Goal: Transaction & Acquisition: Purchase product/service

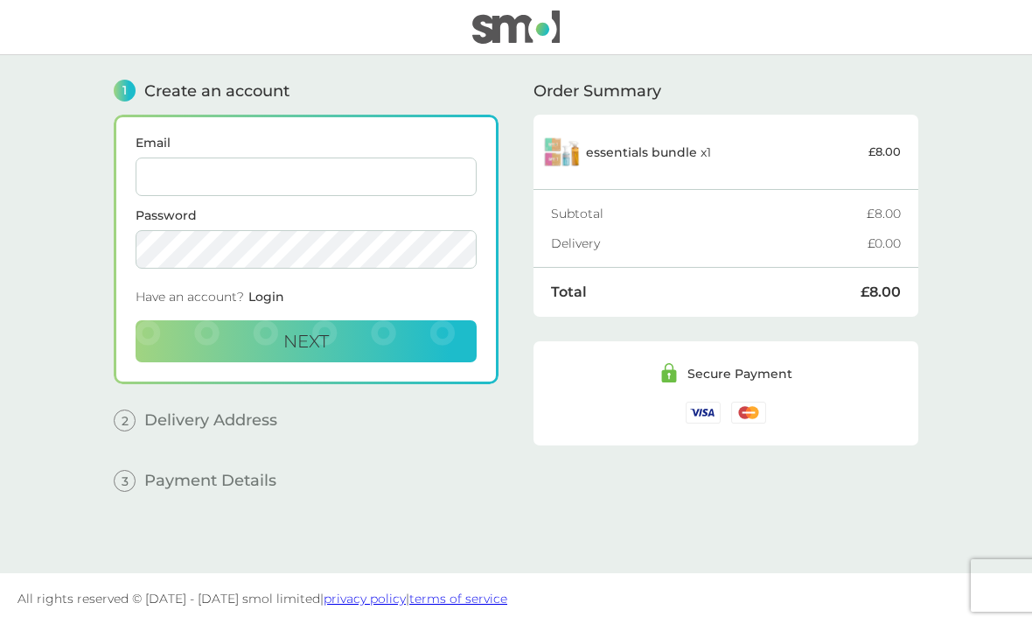
click at [558, 149] on img at bounding box center [561, 151] width 39 height 39
click at [508, 34] on img at bounding box center [515, 26] width 87 height 33
click at [453, 179] on input "Email" at bounding box center [306, 176] width 341 height 38
type input "[EMAIL_ADDRESS][DOMAIN_NAME]"
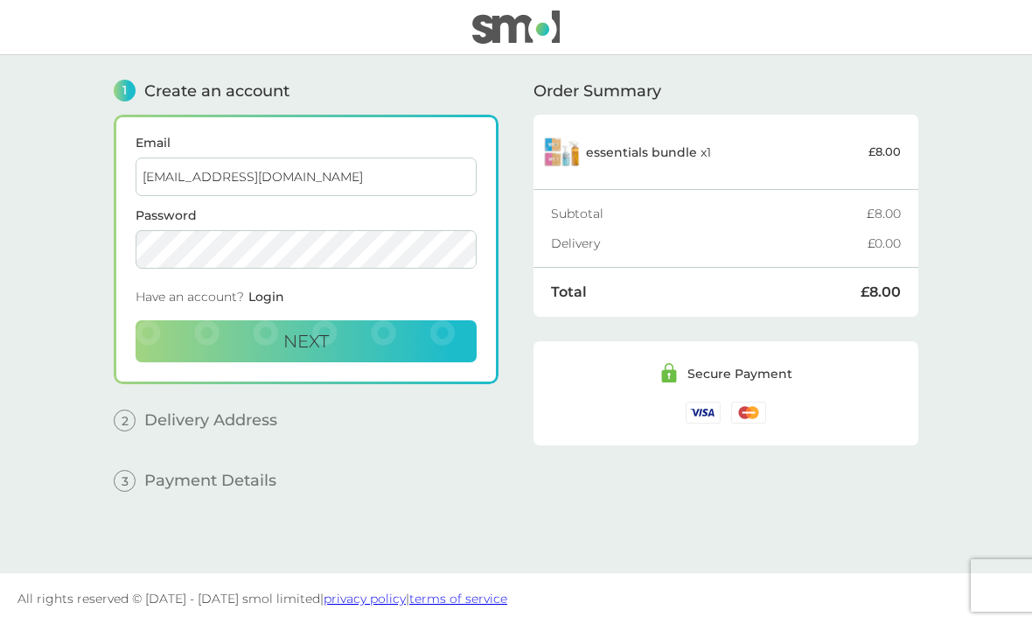
click at [394, 320] on button "Next" at bounding box center [306, 341] width 341 height 42
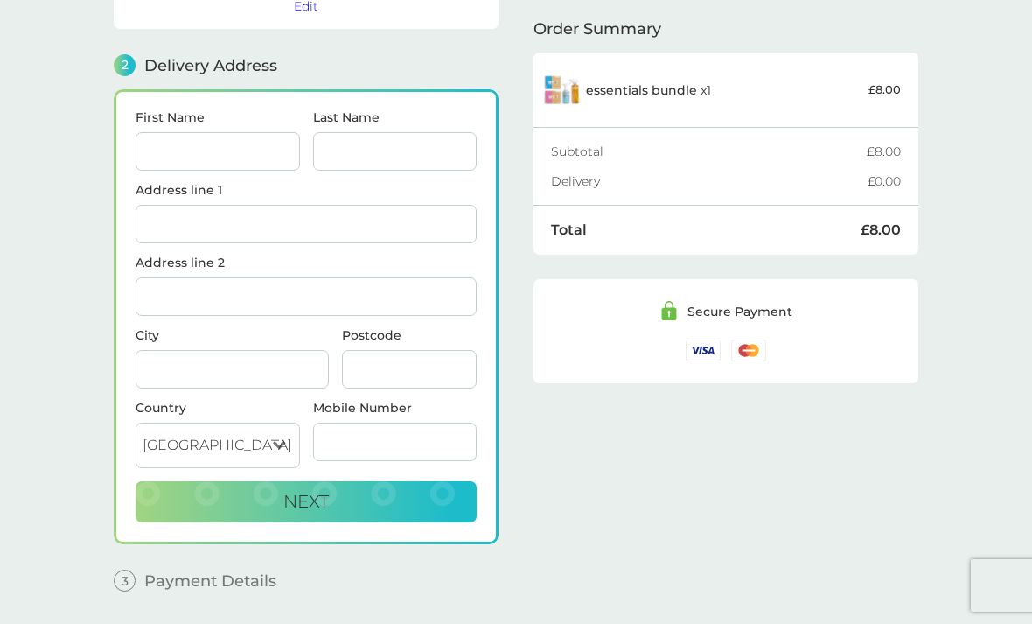
scroll to position [215, 0]
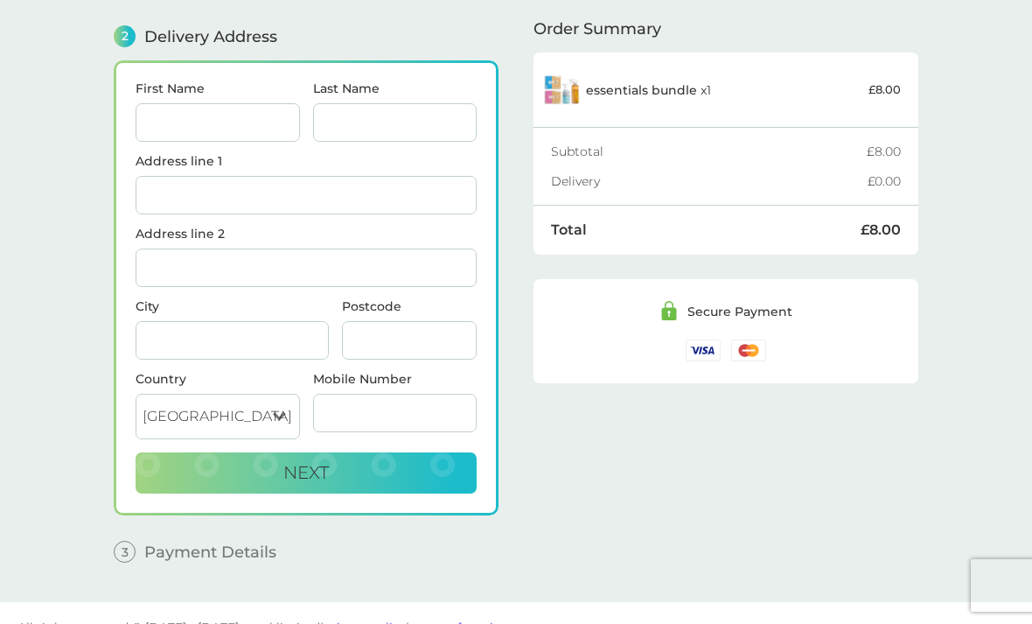
click at [421, 351] on input "Postcode" at bounding box center [409, 340] width 135 height 38
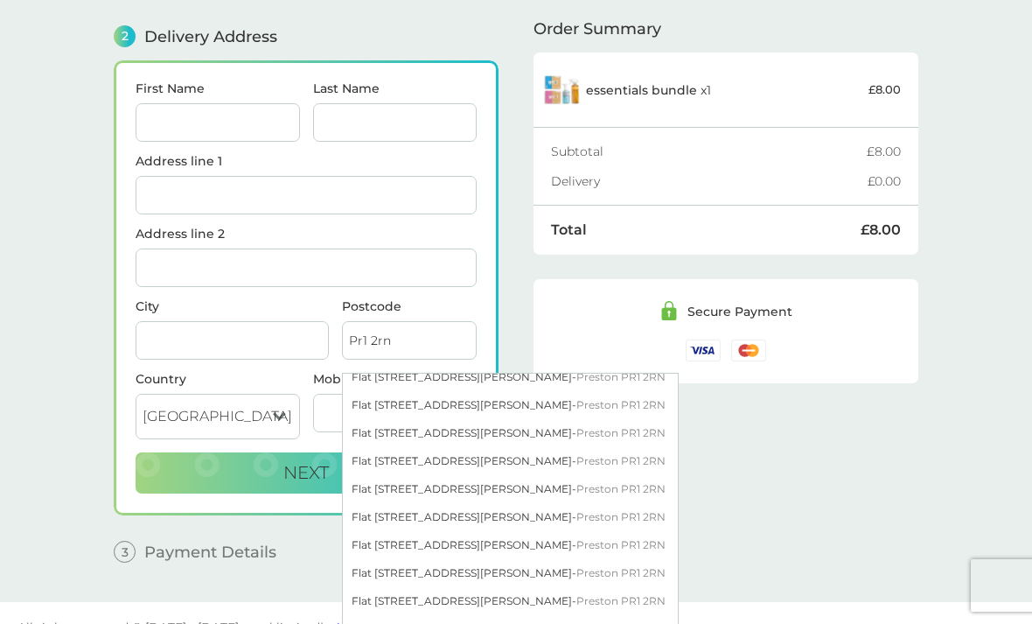
scroll to position [123, 0]
type input "Pr1 2rn"
click at [432, 408] on div "Flat [STREET_ADDRESS][PERSON_NAME]" at bounding box center [510, 404] width 335 height 28
type input "Flat [STREET_ADDRESS][PERSON_NAME]"
type input "[PERSON_NAME]"
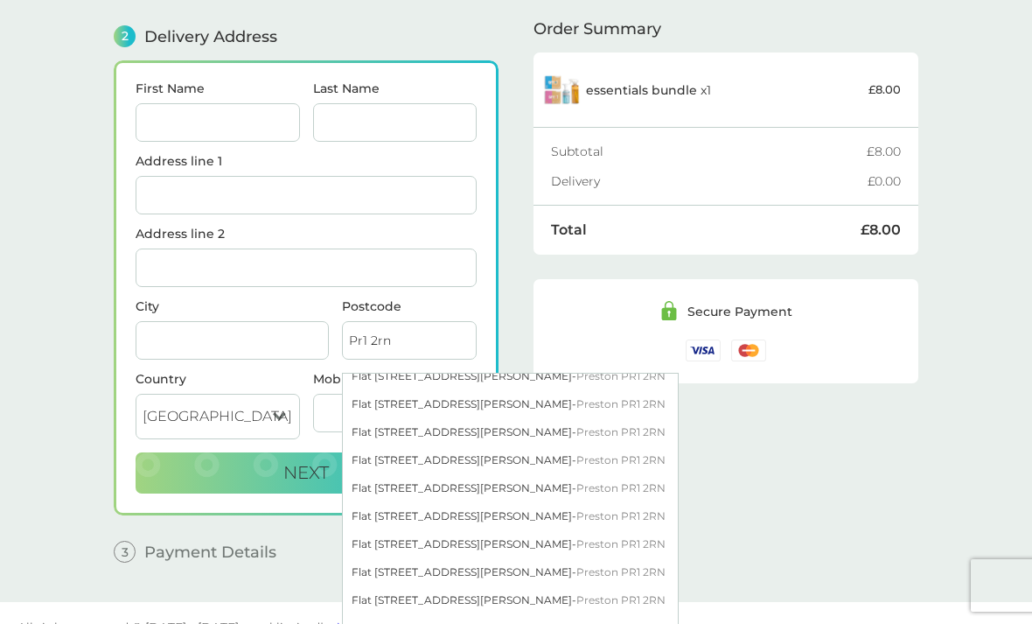
type input "PR1 2RN"
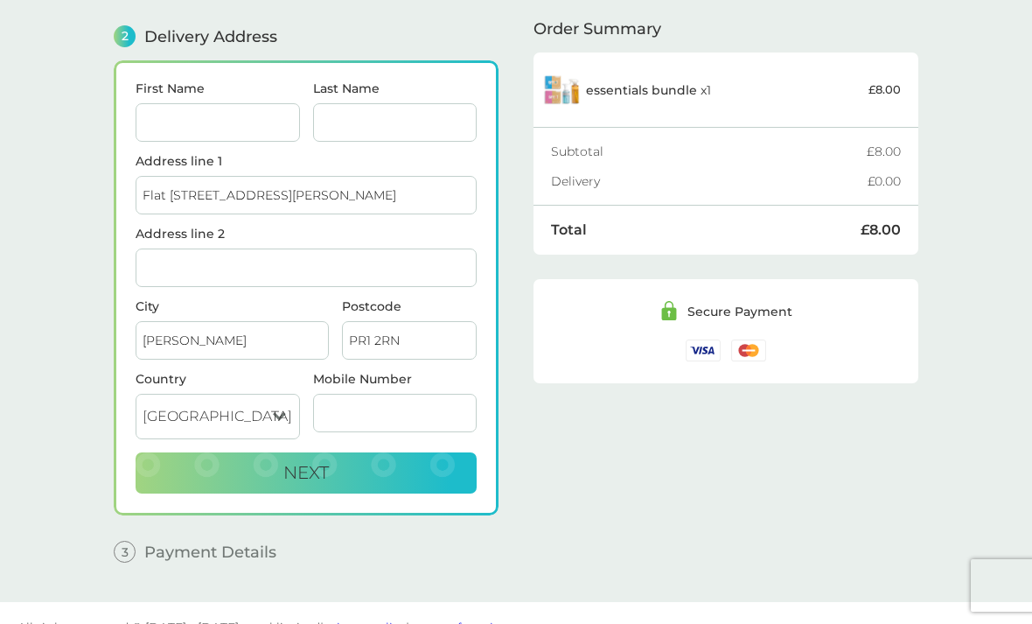
click at [353, 276] on input "Address line 2" at bounding box center [306, 267] width 341 height 38
click at [429, 271] on input "Room s" at bounding box center [306, 267] width 341 height 38
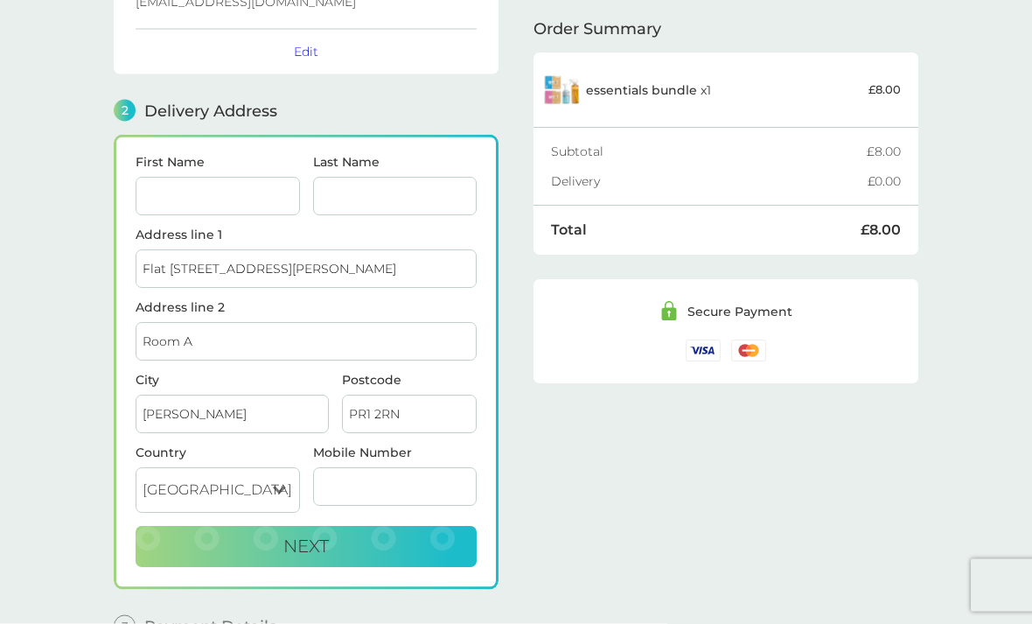
type input "Room A"
click at [264, 203] on input "First Name" at bounding box center [218, 197] width 164 height 38
type input "Saud"
click at [464, 196] on input "Last Name" at bounding box center [395, 196] width 164 height 38
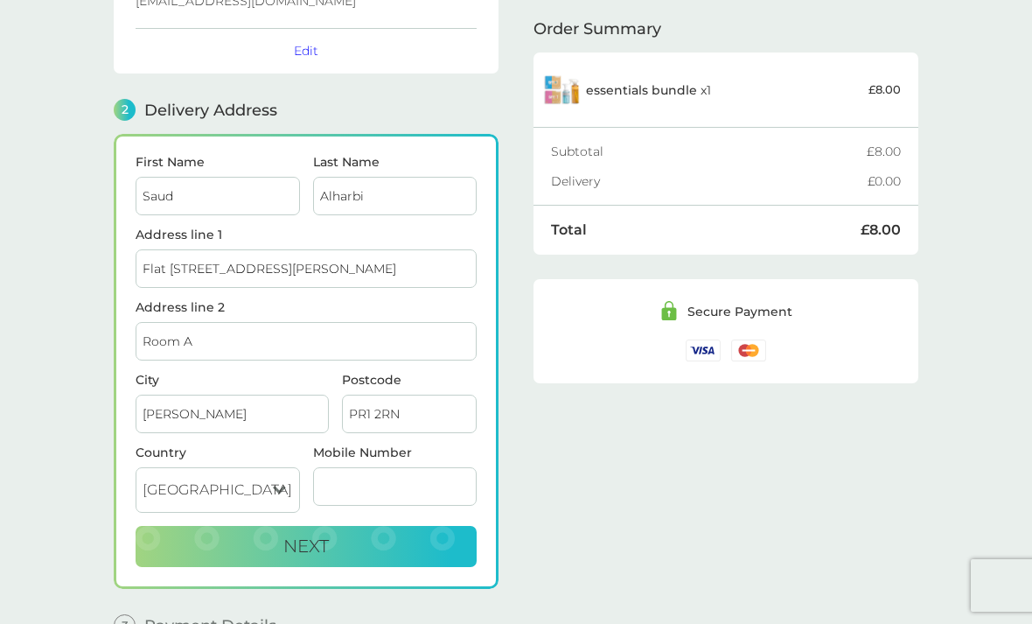
type input "Alharbi"
click at [412, 498] on input "Mobile Number" at bounding box center [395, 486] width 164 height 38
type input "07388939844"
click at [392, 548] on button "Next" at bounding box center [306, 547] width 341 height 42
checkbox input "true"
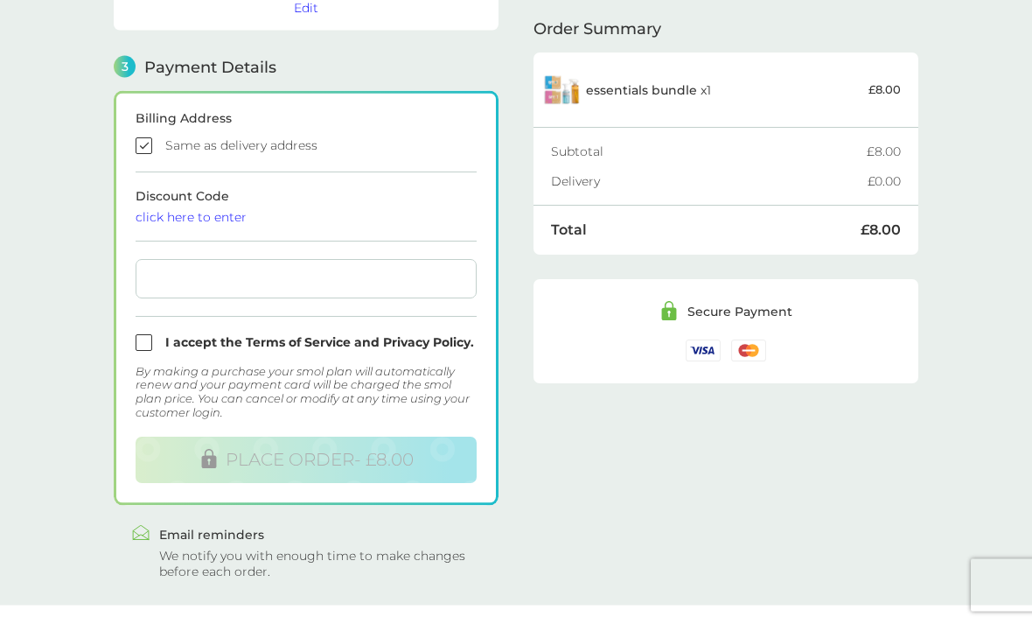
scroll to position [471, 0]
click at [153, 346] on input "checkbox" at bounding box center [306, 342] width 341 height 17
checkbox input "true"
click at [281, 291] on div at bounding box center [306, 278] width 341 height 39
click at [408, 148] on input "checkbox" at bounding box center [306, 145] width 341 height 17
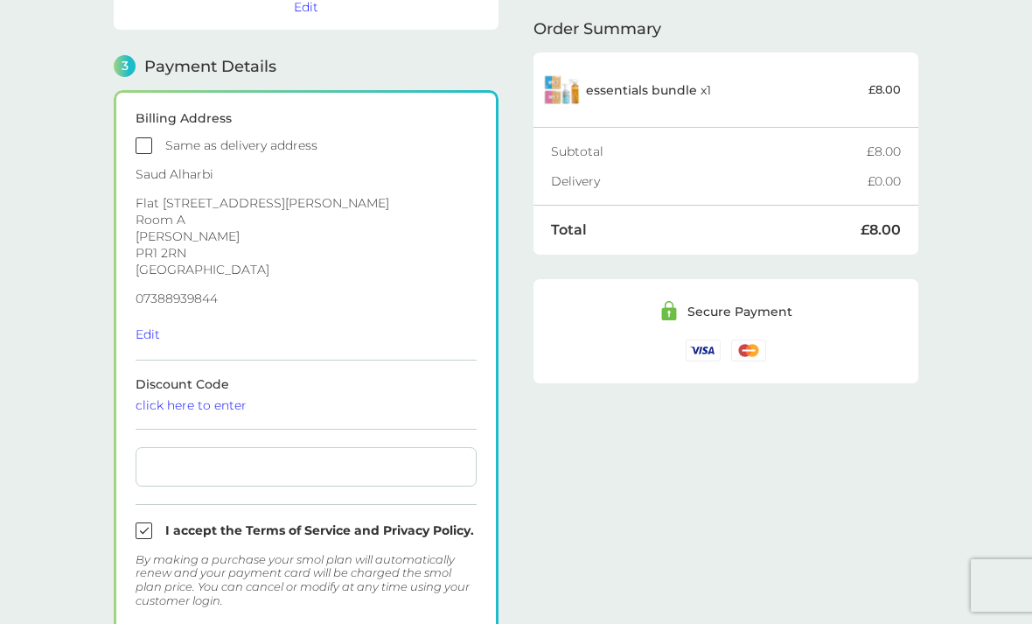
click at [318, 150] on input "checkbox" at bounding box center [306, 145] width 341 height 17
checkbox input "true"
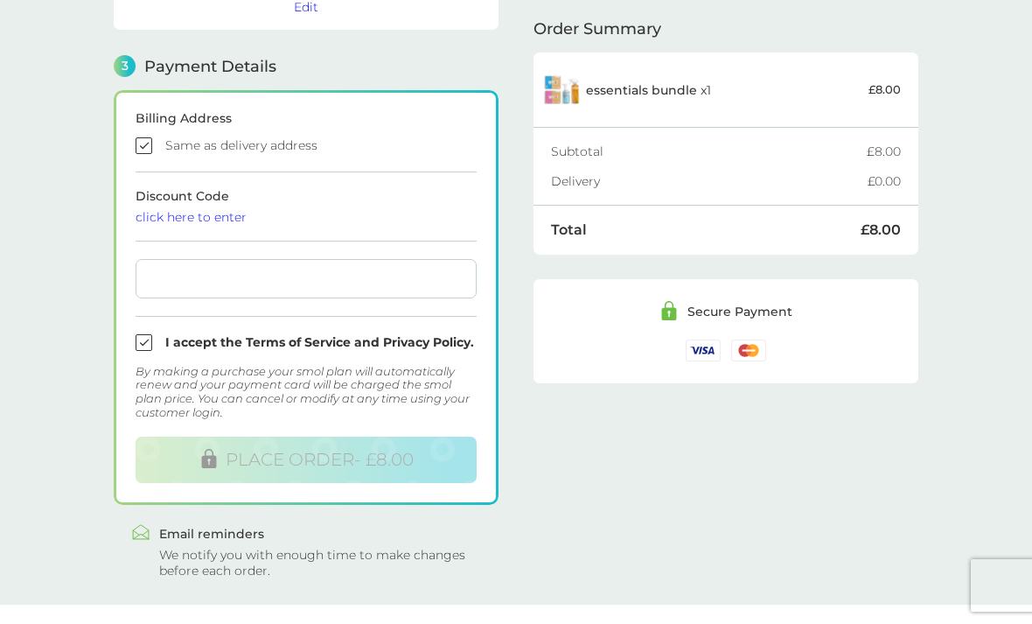
click at [282, 291] on div at bounding box center [306, 278] width 341 height 39
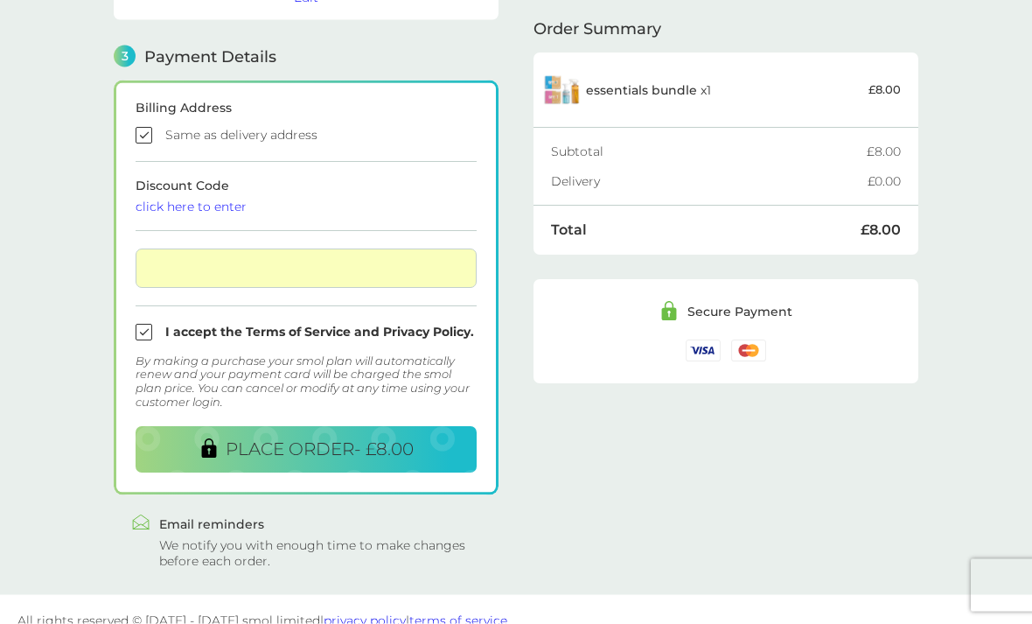
scroll to position [500, 0]
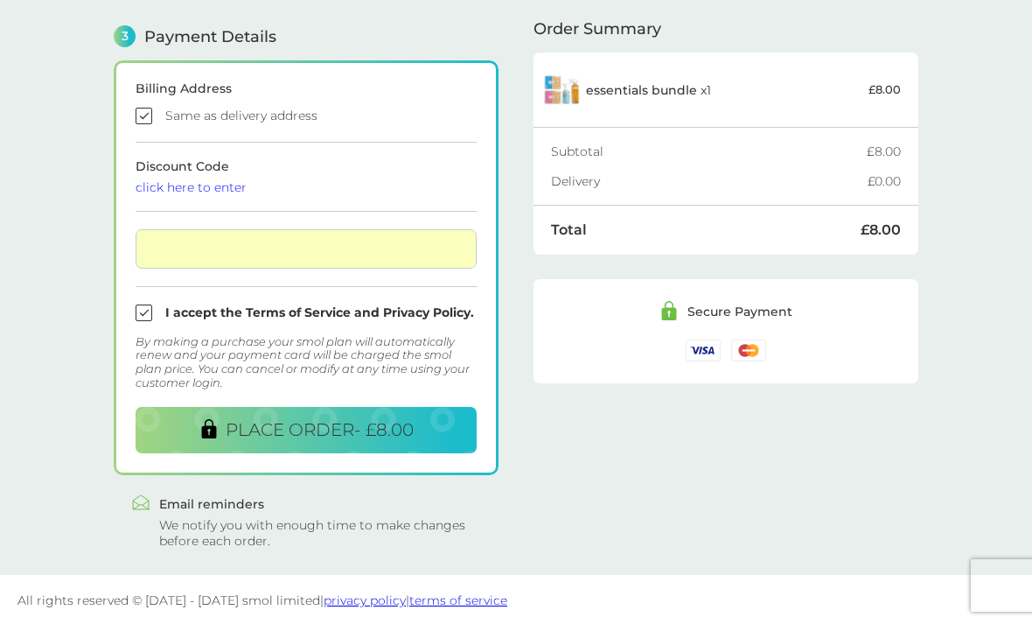
click at [385, 419] on span "PLACE ORDER - £8.00" at bounding box center [320, 429] width 188 height 21
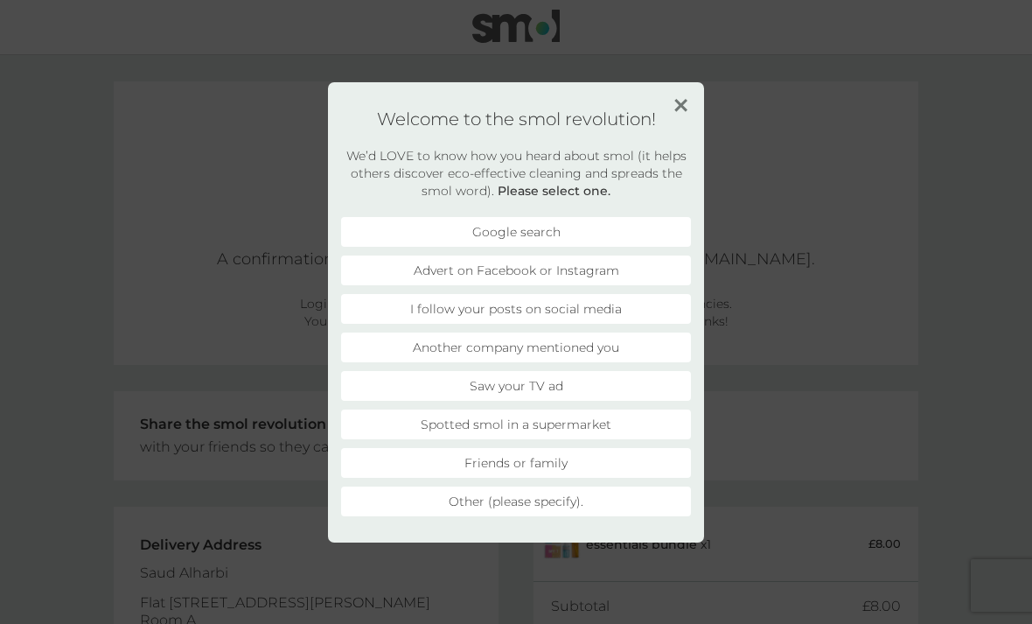
click at [702, 128] on div "Welcome to the smol revolution! We’d LOVE to know how you heard about smol (it …" at bounding box center [516, 312] width 376 height 460
click at [708, 133] on div "Welcome to the smol revolution! We’d LOVE to know how you heard about smol (it …" at bounding box center [516, 312] width 1032 height 624
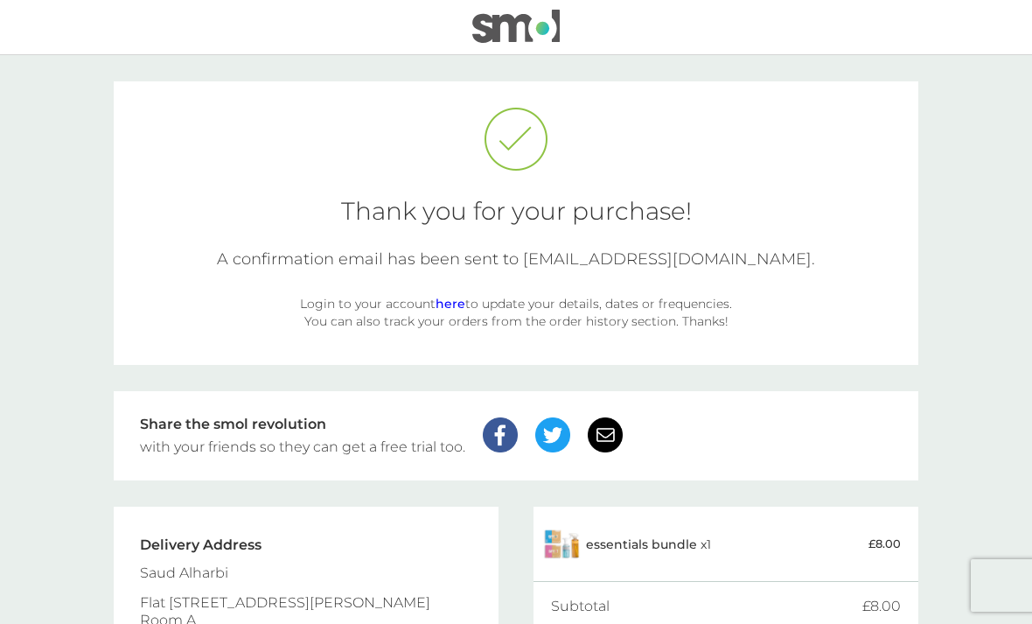
click at [557, 41] on img at bounding box center [515, 26] width 87 height 33
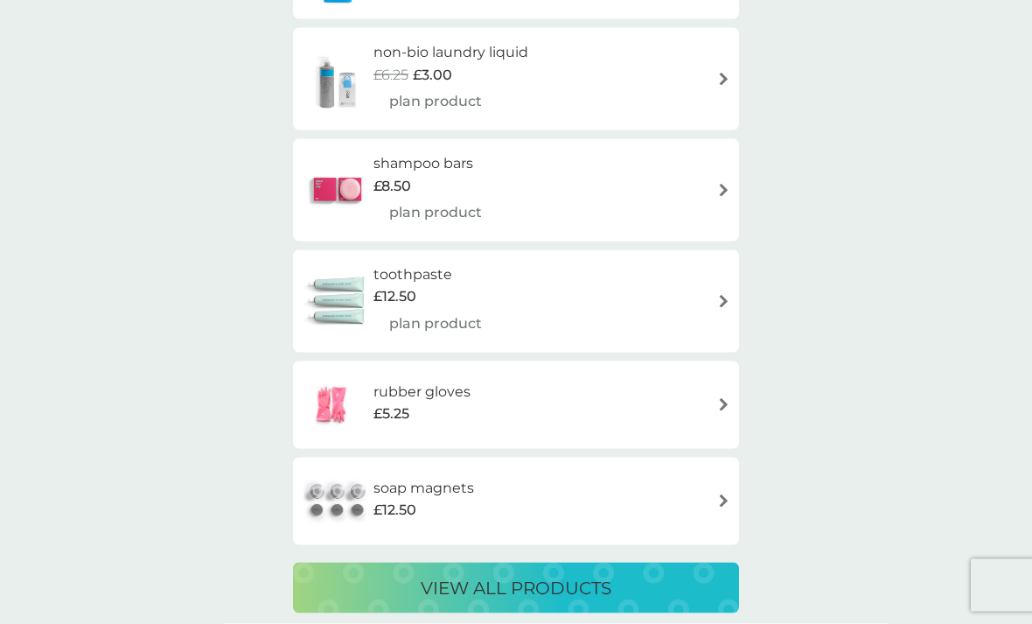
scroll to position [3105, 0]
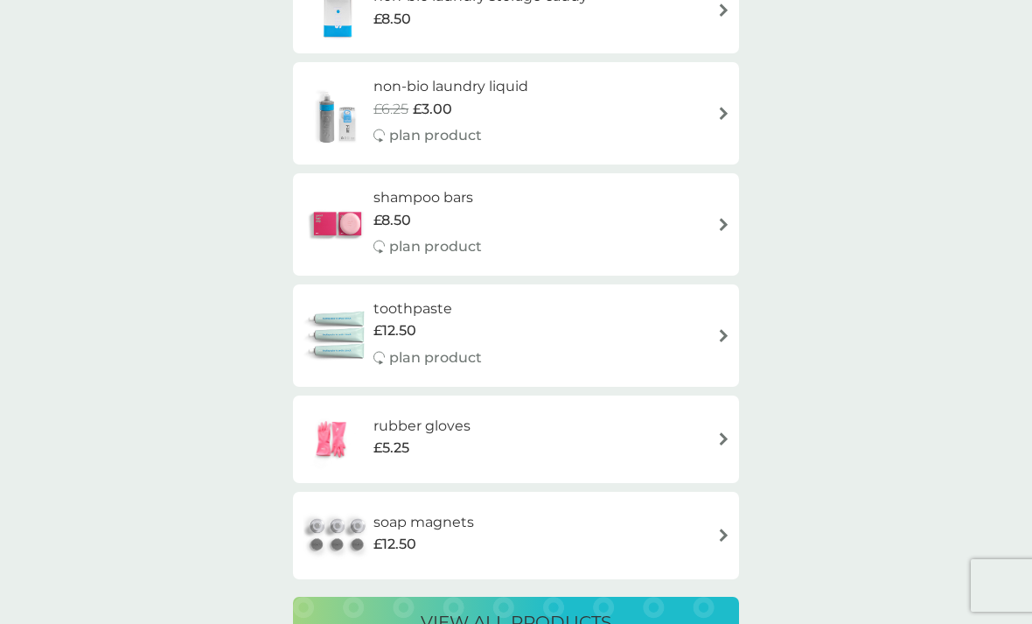
click at [486, 511] on div "soap magnets £12.50" at bounding box center [433, 535] width 118 height 49
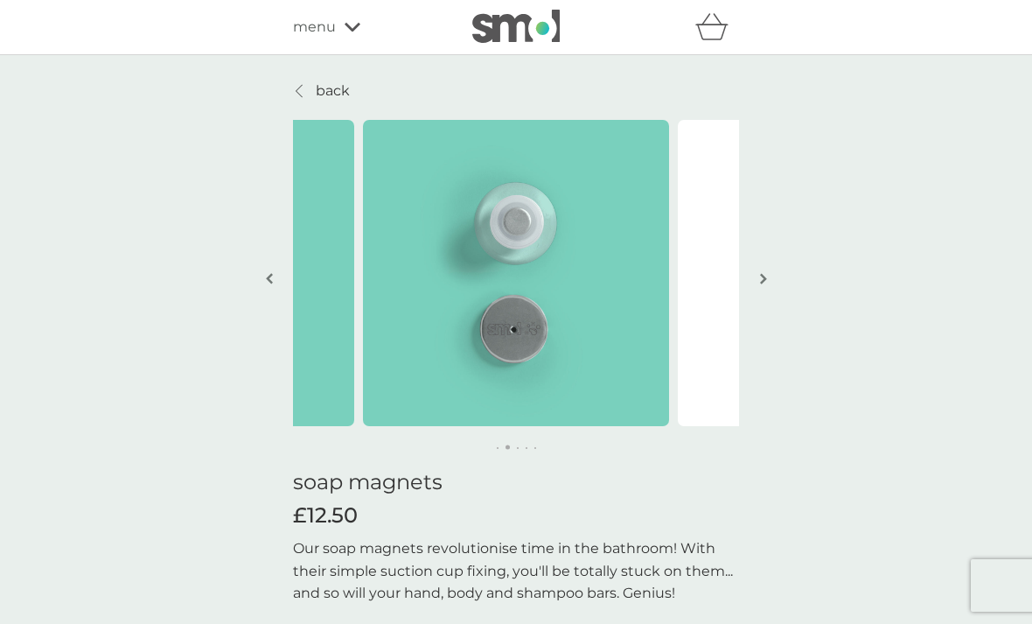
click at [318, 99] on p "back" at bounding box center [333, 91] width 34 height 23
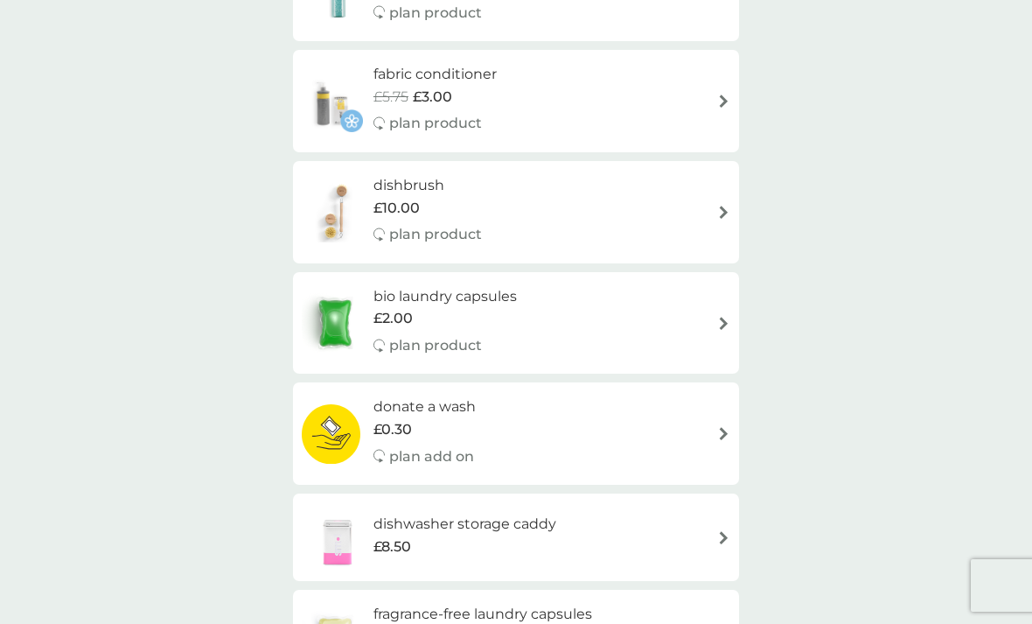
scroll to position [1532, 0]
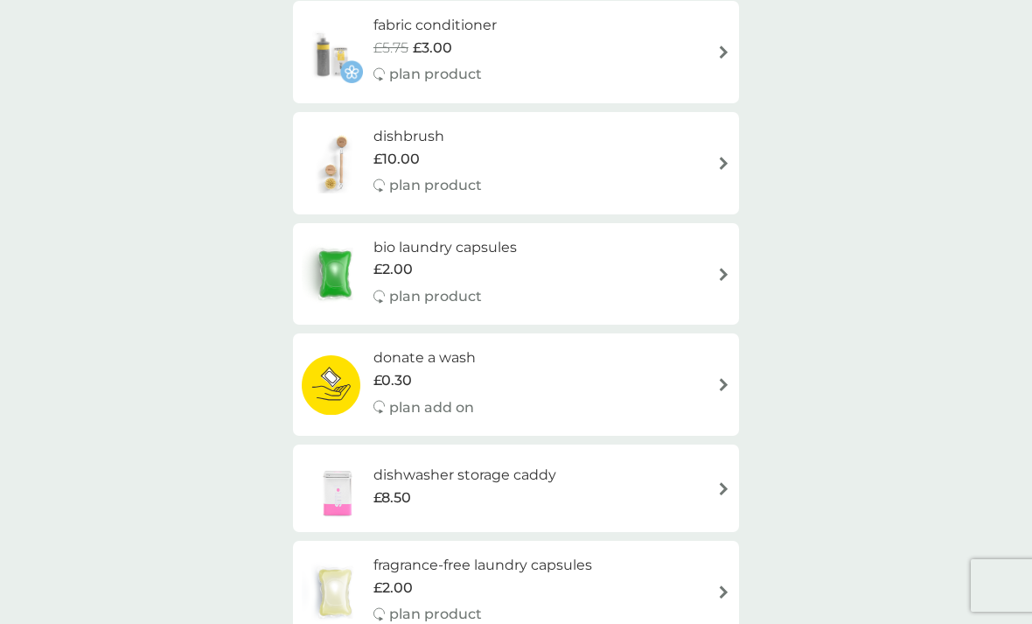
click at [712, 279] on div "bio laundry capsules £2.00 plan product" at bounding box center [516, 274] width 429 height 76
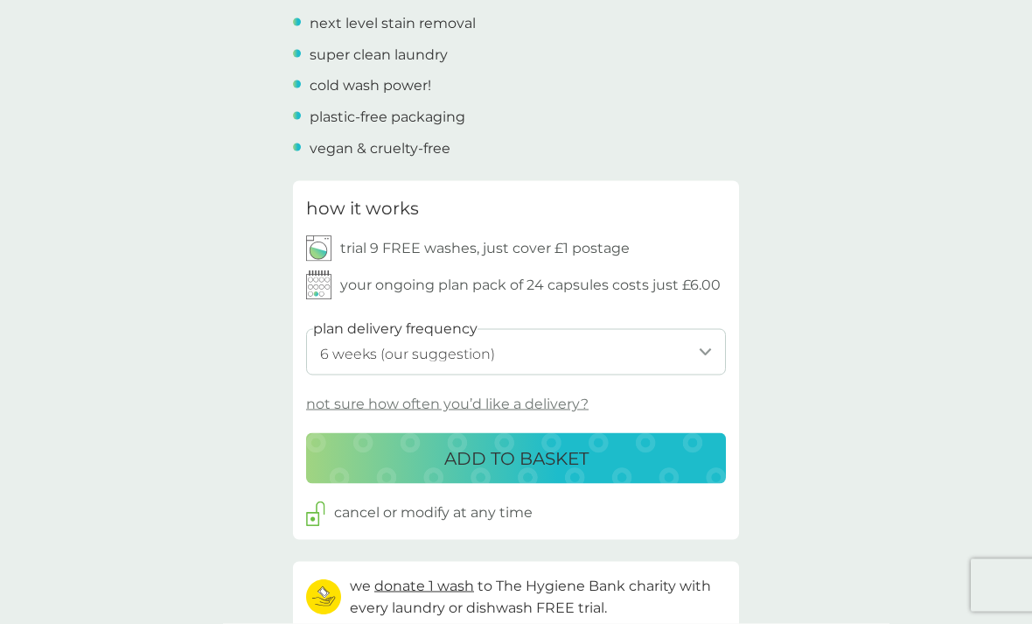
scroll to position [683, 0]
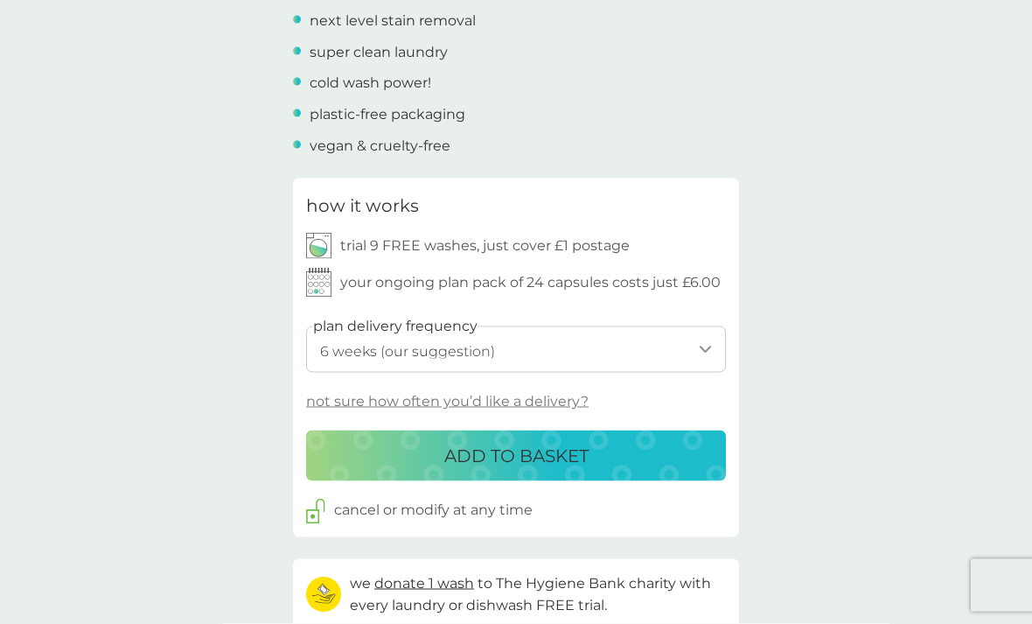
click at [688, 346] on select "1 week 2 weeks 3 weeks 4 weeks 5 weeks 6 weeks (our suggestion) 7 weeks 8 weeks…" at bounding box center [516, 349] width 420 height 46
click at [590, 335] on select "1 week 2 weeks 3 weeks 4 weeks 5 weeks 6 weeks (our suggestion) 7 weeks 8 weeks…" at bounding box center [516, 348] width 420 height 46
select select "42"
click at [522, 458] on p "ADD TO BASKET" at bounding box center [516, 455] width 144 height 28
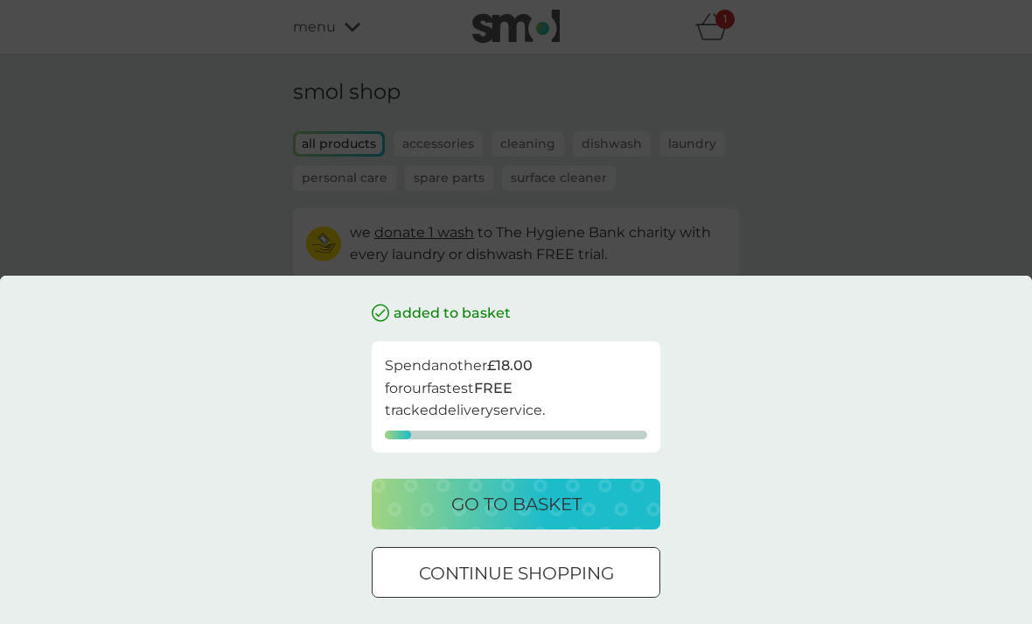
click at [550, 587] on p "continue shopping" at bounding box center [516, 573] width 195 height 28
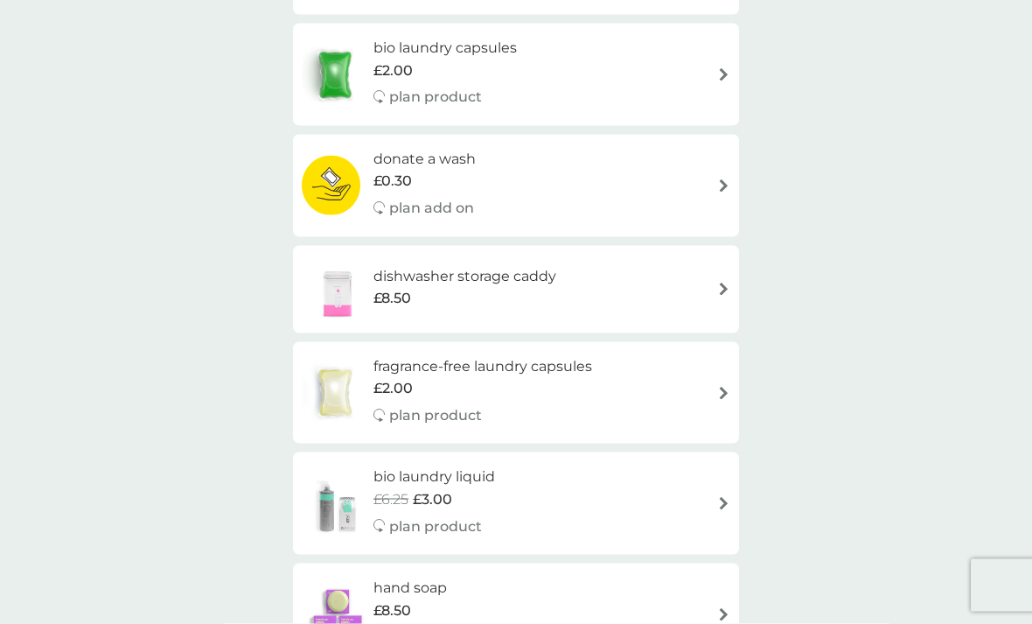
scroll to position [709, 0]
click at [555, 360] on h6 "fragrance-free laundry capsules" at bounding box center [483, 365] width 219 height 23
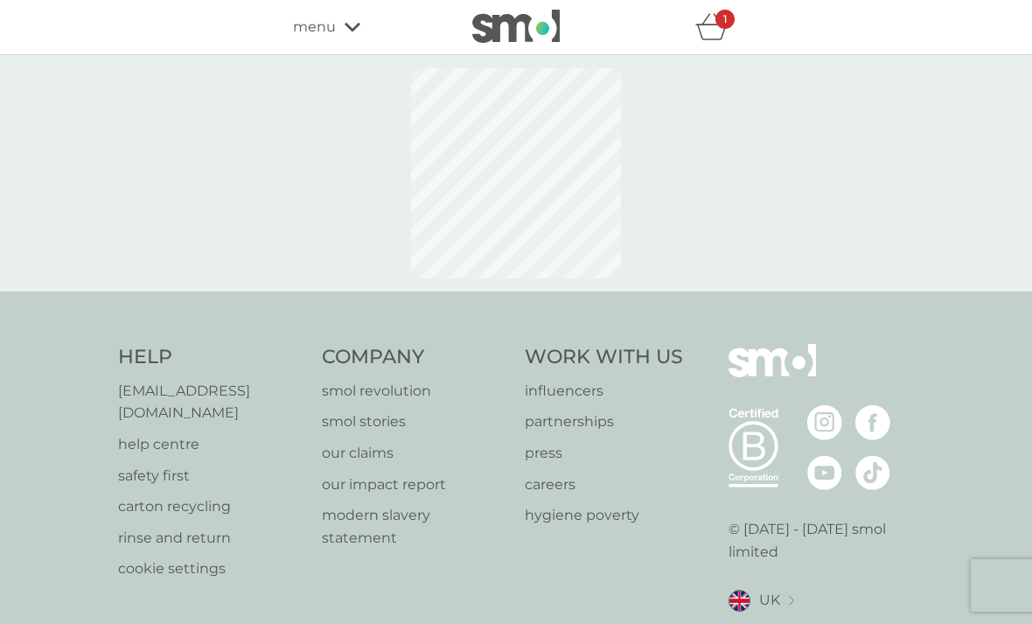
select select "42"
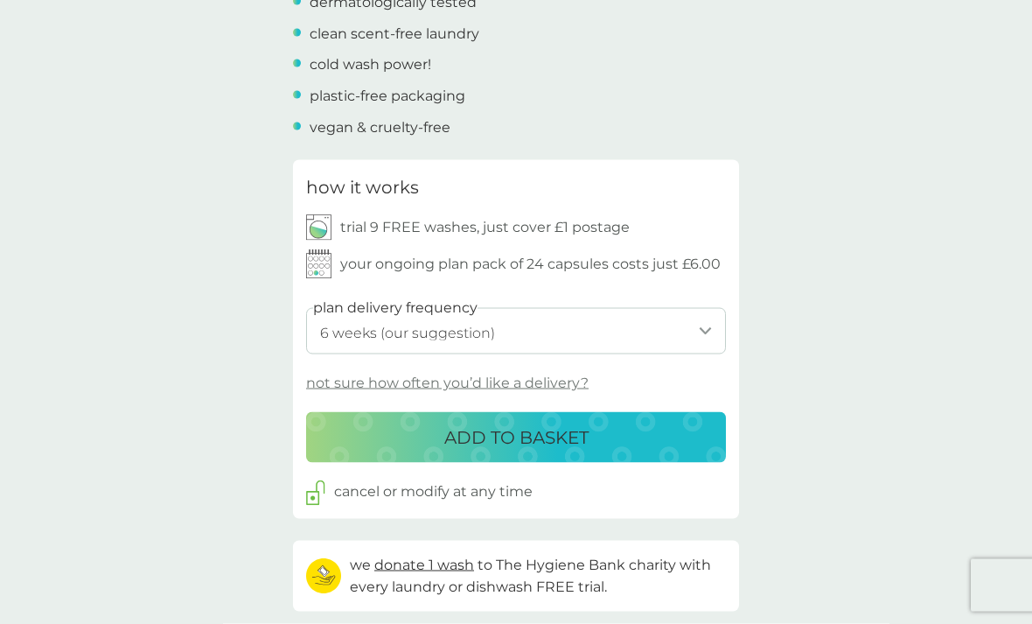
scroll to position [722, 0]
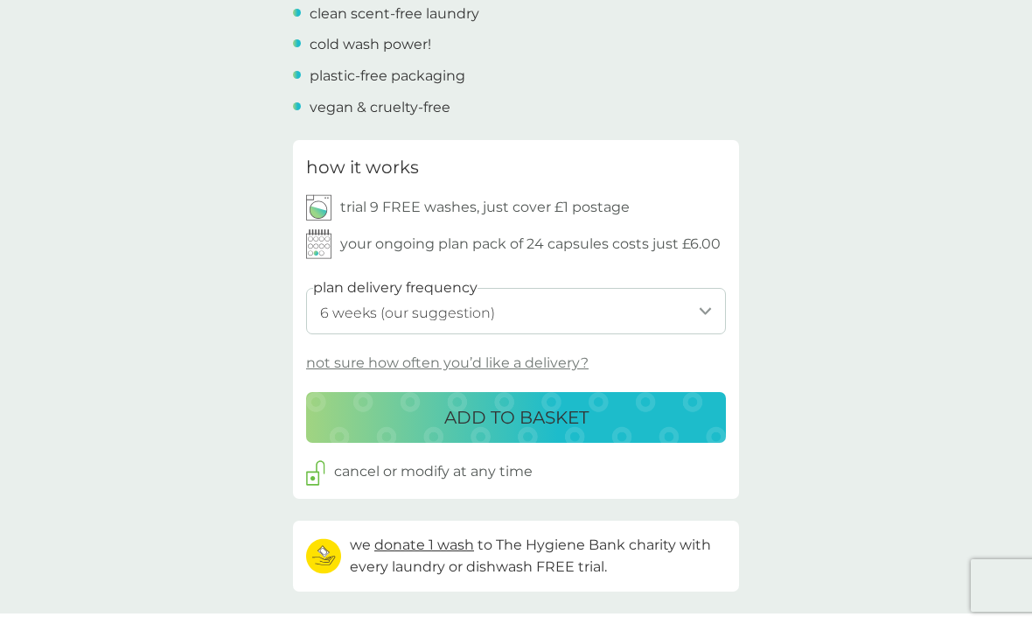
click at [549, 406] on p "ADD TO BASKET" at bounding box center [516, 417] width 144 height 28
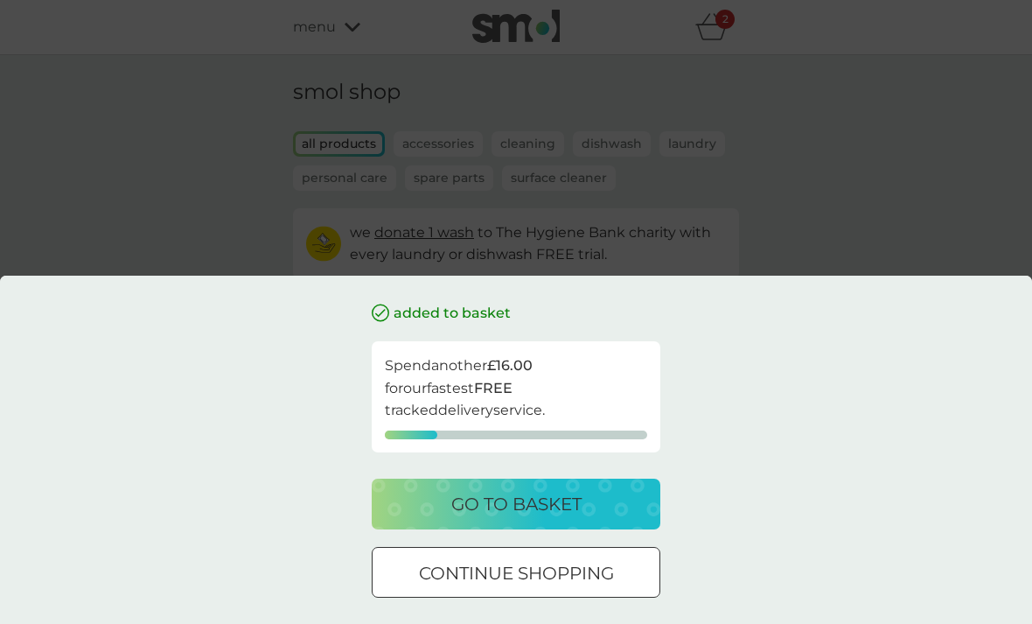
click at [564, 518] on p "go to basket" at bounding box center [516, 504] width 130 height 28
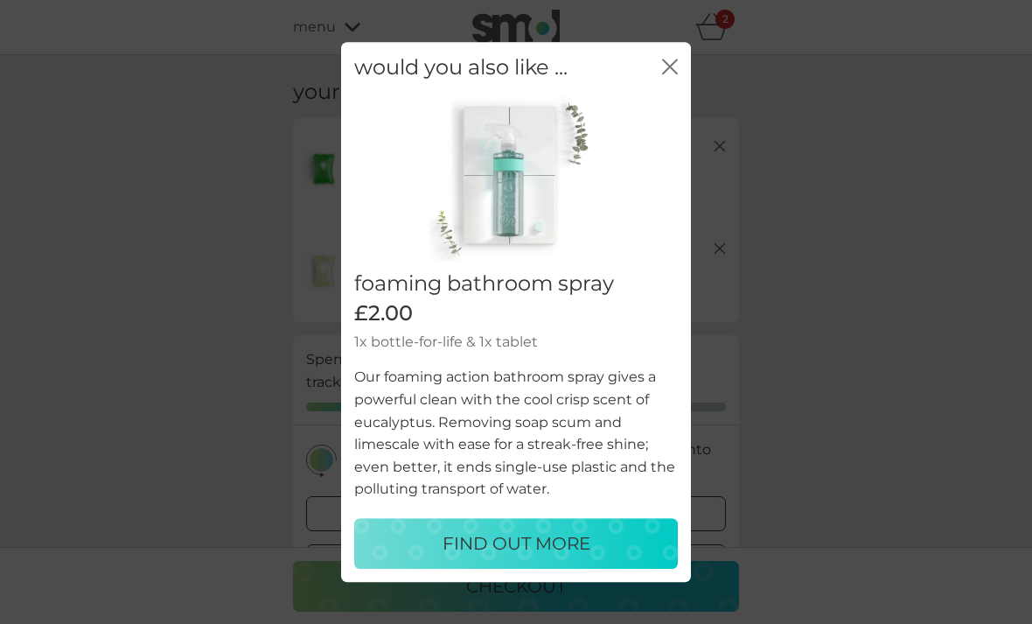
click at [671, 77] on button "close" at bounding box center [670, 68] width 16 height 18
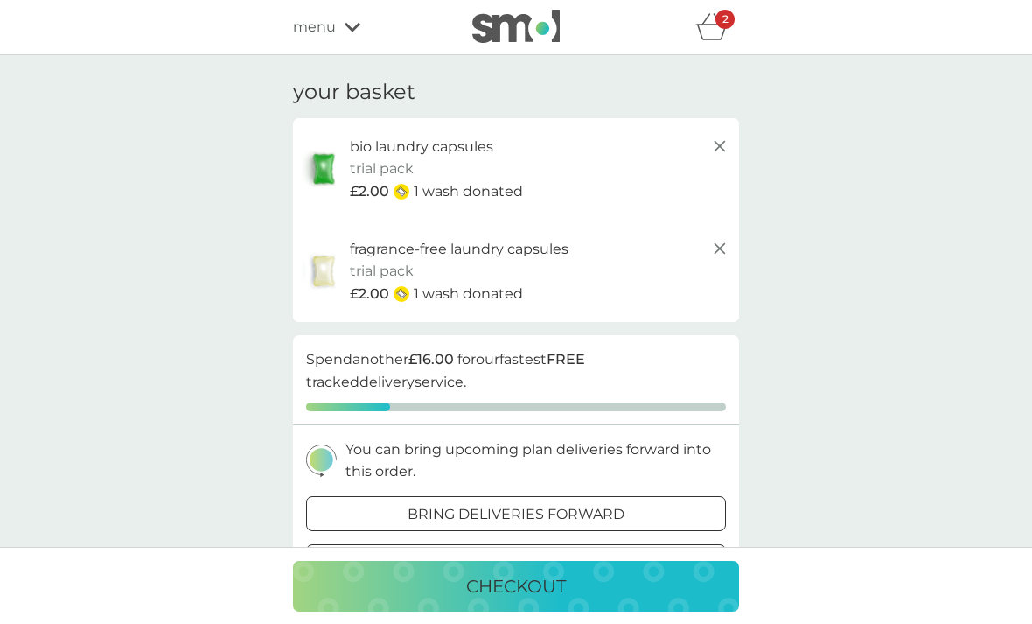
click at [538, 38] on img at bounding box center [515, 26] width 87 height 33
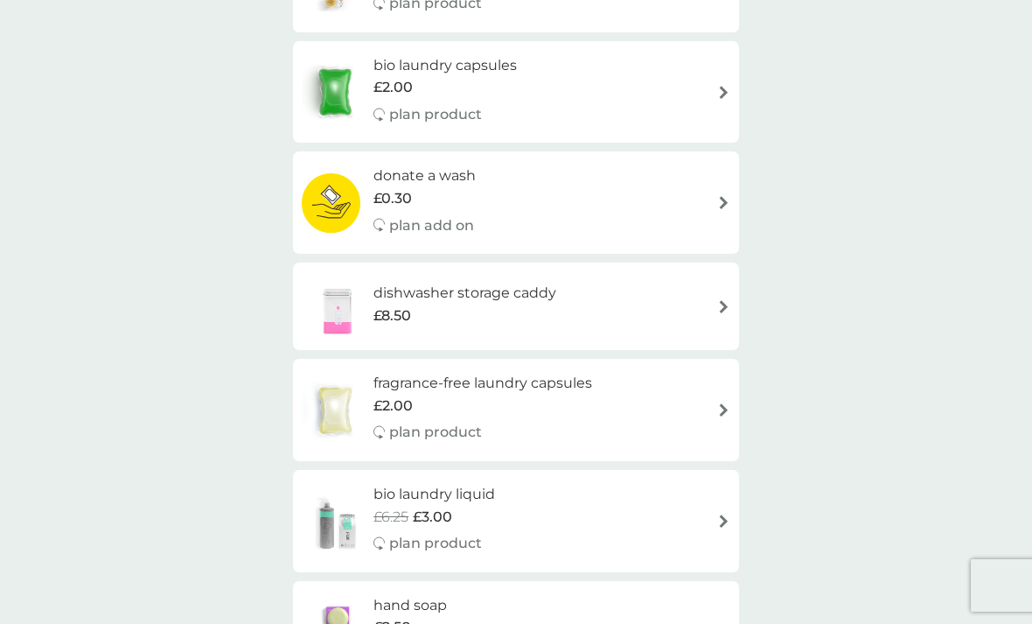
scroll to position [1705, 0]
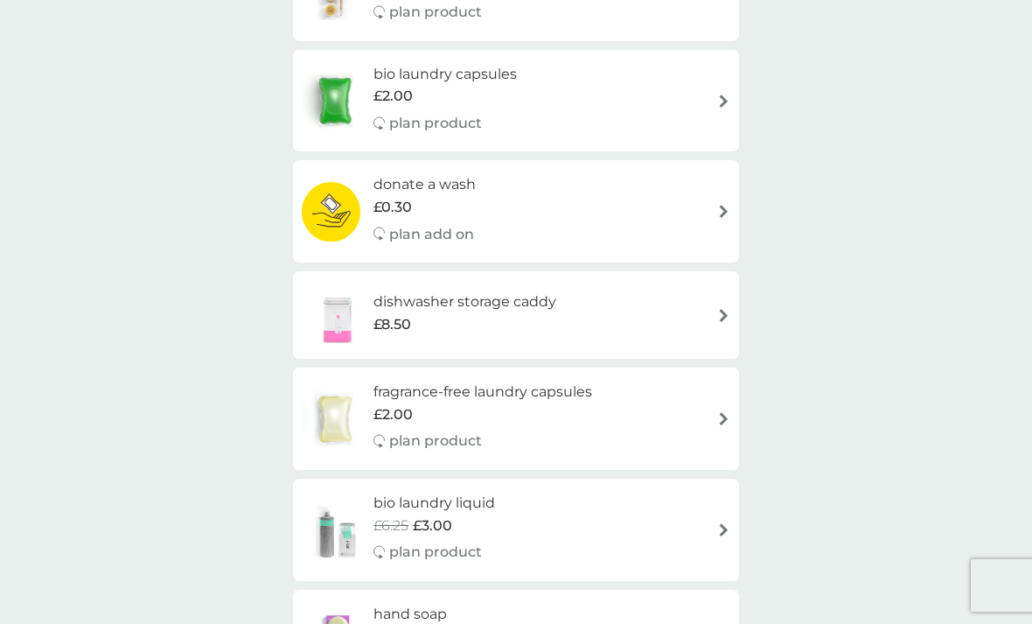
click at [669, 90] on div "bio laundry capsules £2.00 plan product" at bounding box center [516, 101] width 429 height 76
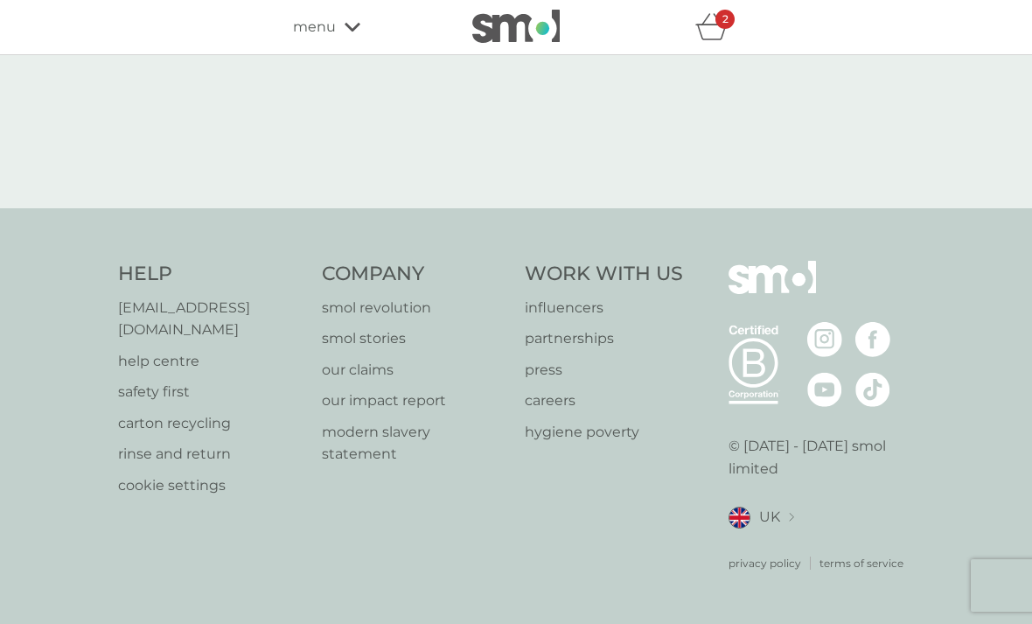
select select "42"
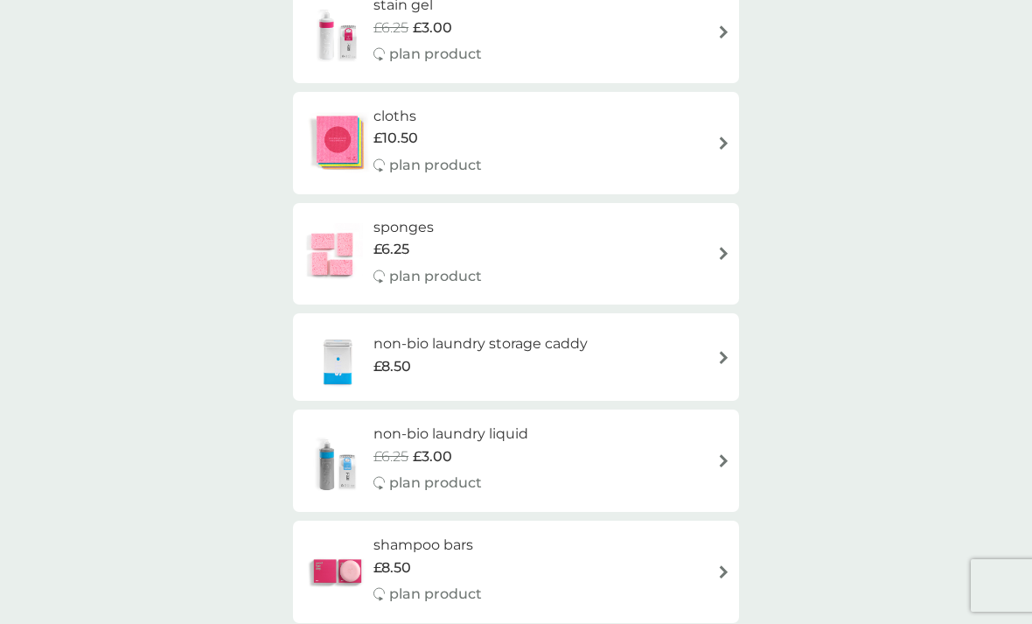
scroll to position [2756, 0]
click at [647, 424] on div "non-bio laundry liquid £6.25 £3.00 plan product" at bounding box center [516, 462] width 429 height 76
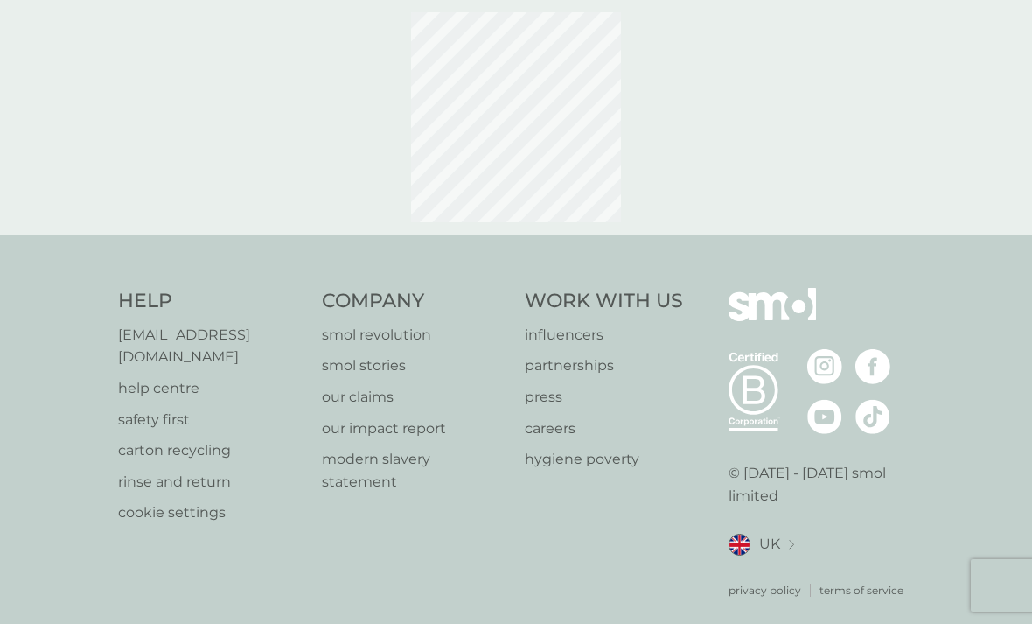
select select "91"
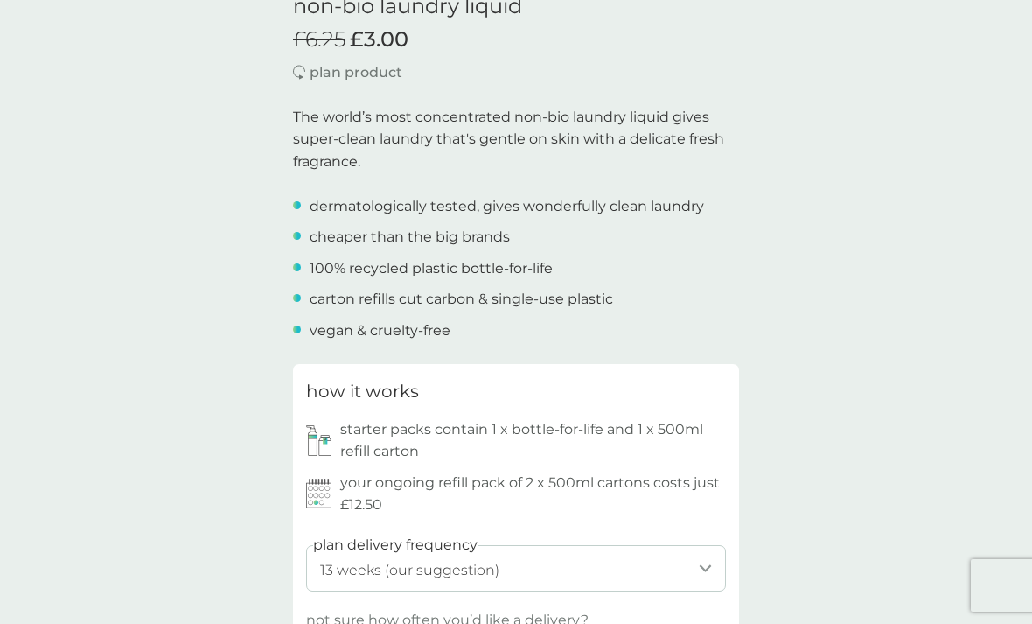
scroll to position [592, 0]
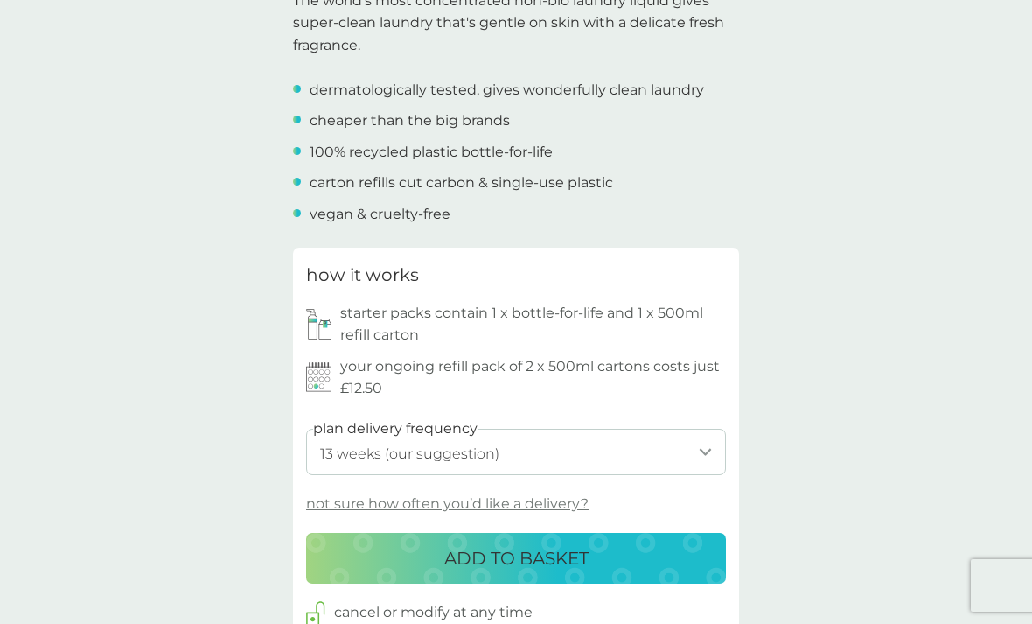
click at [661, 552] on div "ADD TO BASKET" at bounding box center [516, 558] width 385 height 28
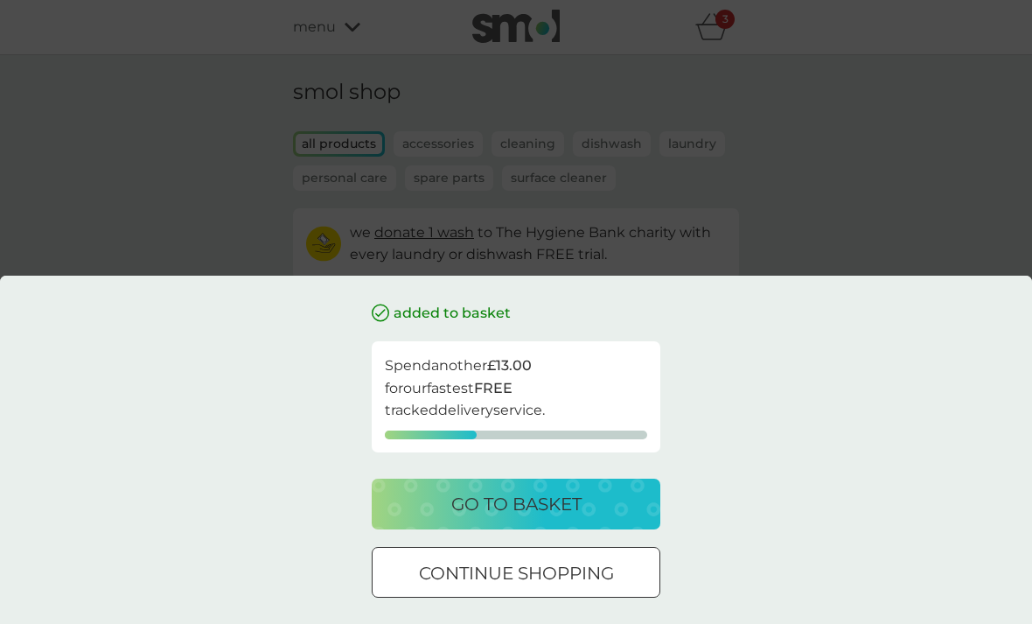
click at [860, 259] on div "added to basket Spend another £13.00 for our fastest FREE tracked delivery serv…" at bounding box center [516, 312] width 1032 height 624
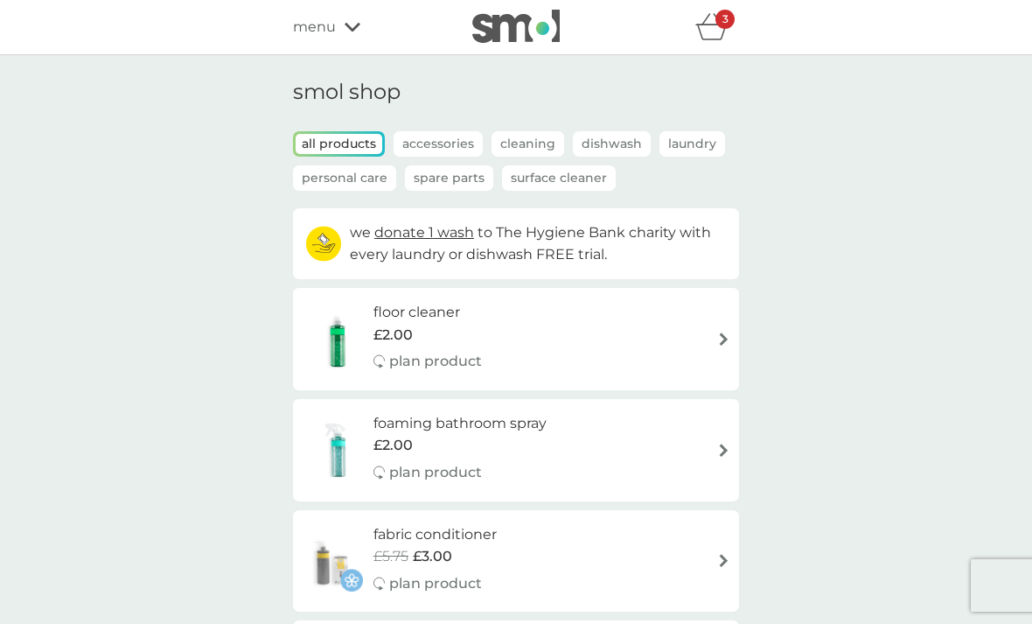
click at [713, 31] on icon "basket" at bounding box center [711, 26] width 33 height 27
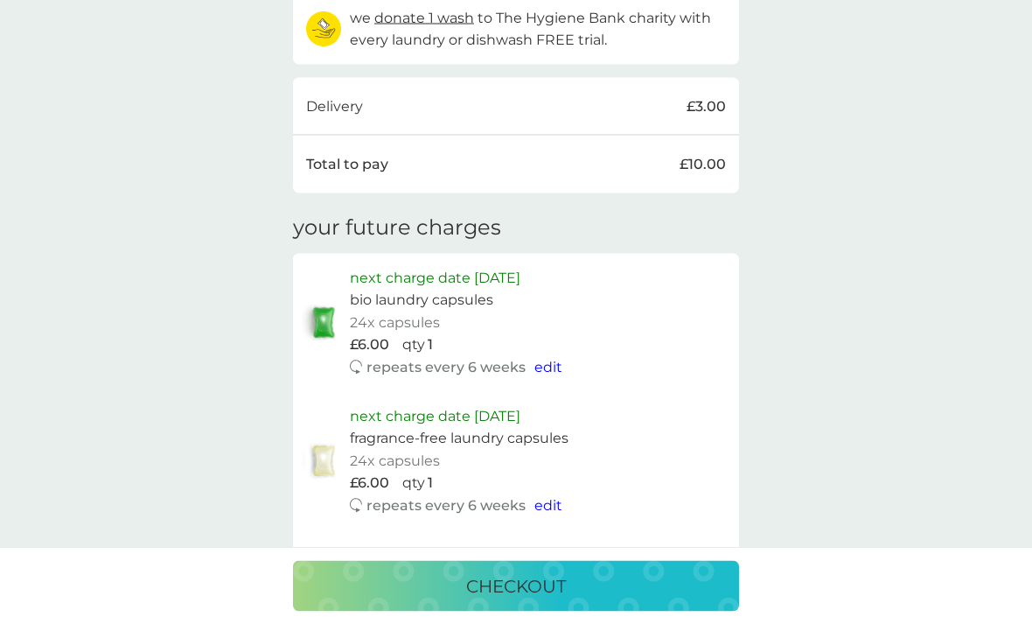
scroll to position [713, 0]
click at [642, 600] on div "checkout" at bounding box center [516, 586] width 411 height 28
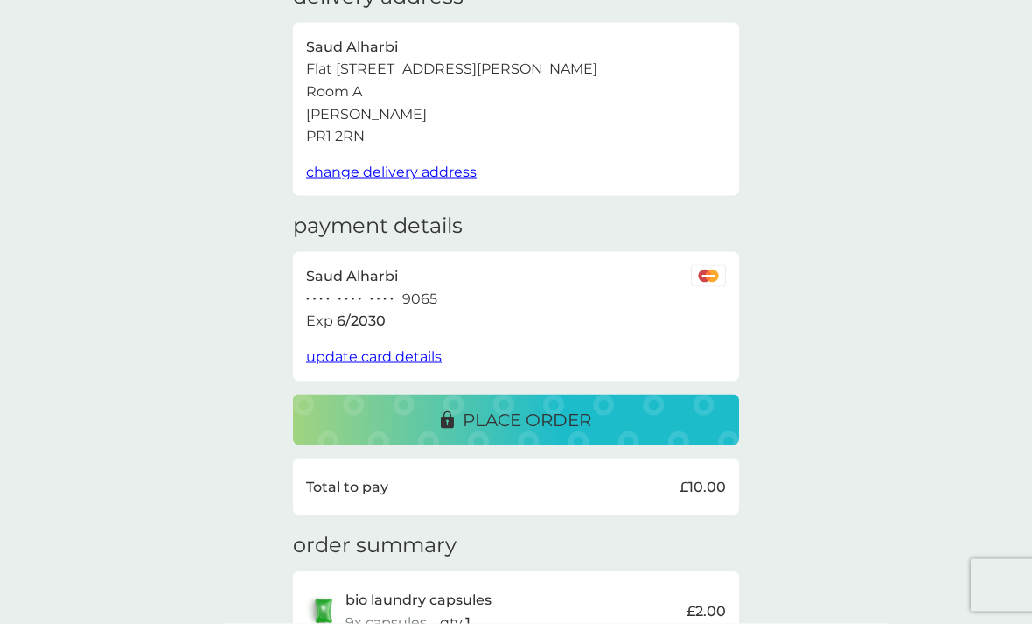
scroll to position [130, 0]
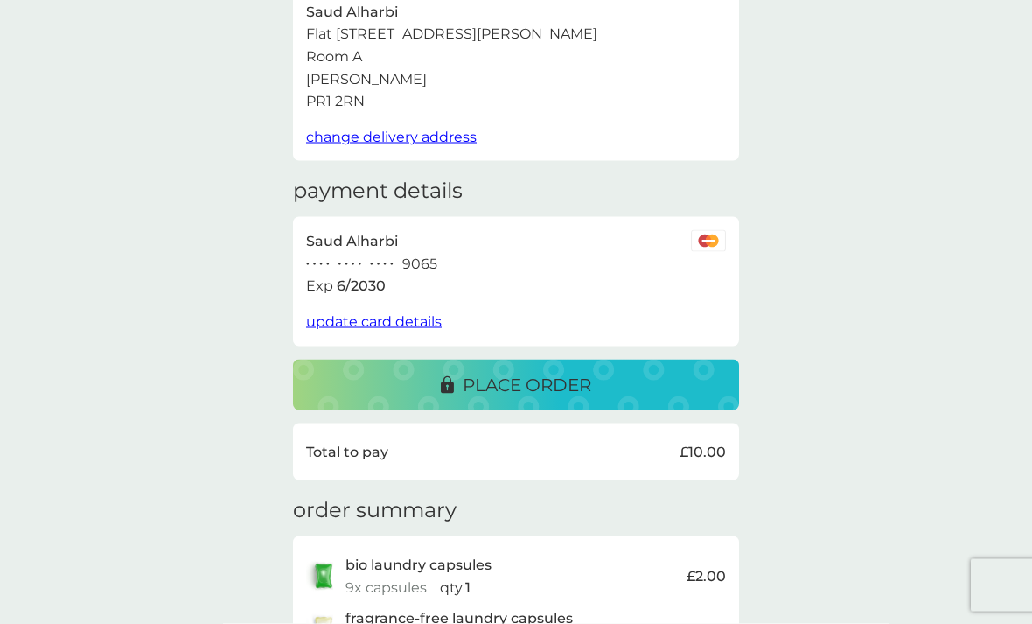
click at [693, 381] on div "place order" at bounding box center [516, 385] width 411 height 28
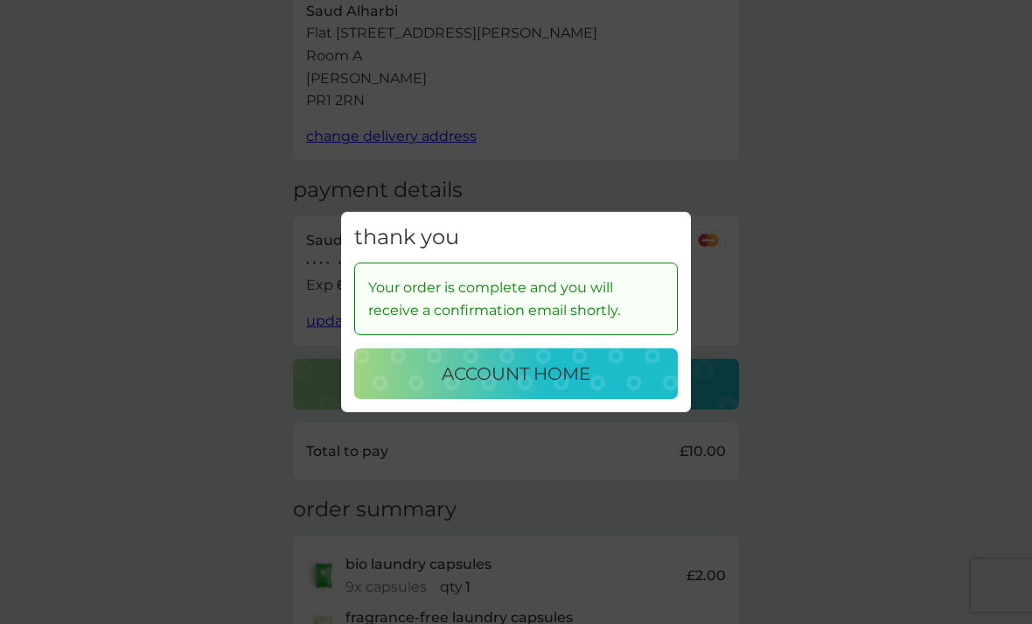
click at [557, 388] on p "account home" at bounding box center [516, 374] width 149 height 28
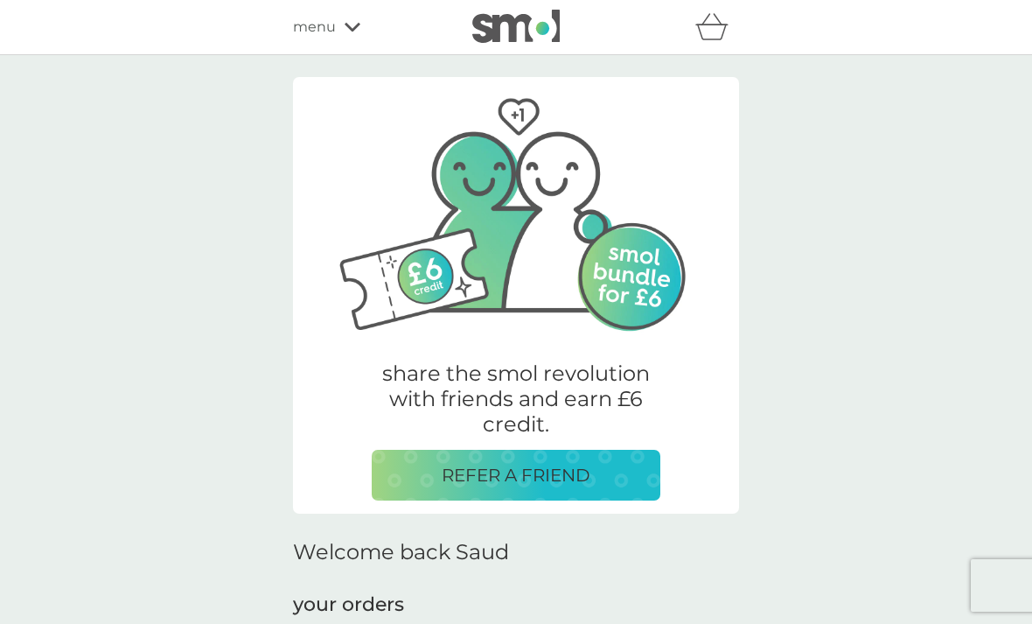
click at [350, 52] on div "refer a friend & you BOTH save smol impact smol shop your smol plans your upcom…" at bounding box center [516, 27] width 1032 height 55
click at [331, 31] on span "menu" at bounding box center [314, 27] width 43 height 23
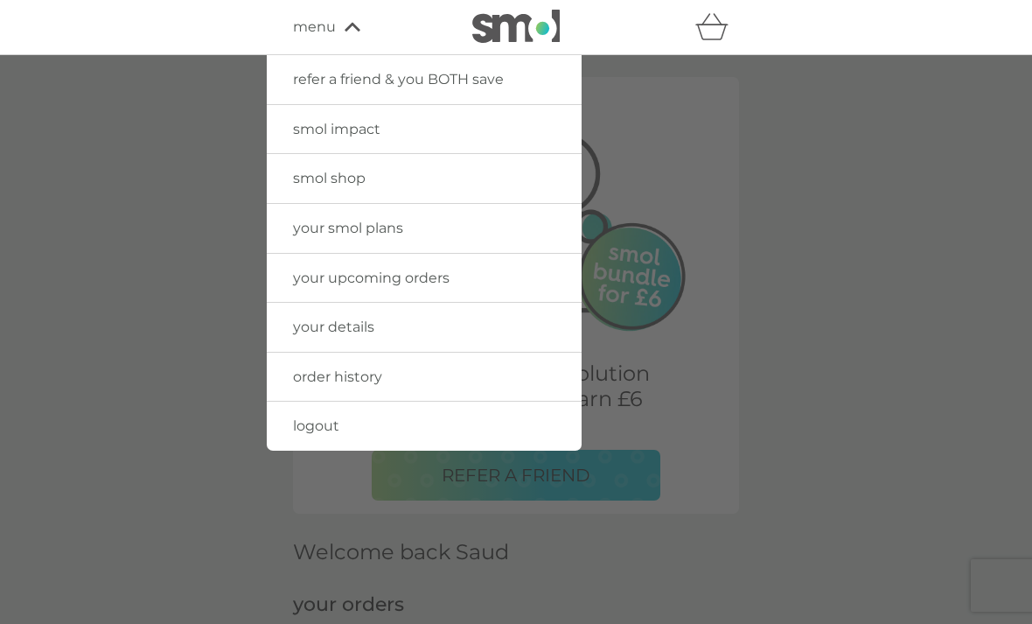
click at [481, 283] on link "your upcoming orders" at bounding box center [424, 278] width 315 height 49
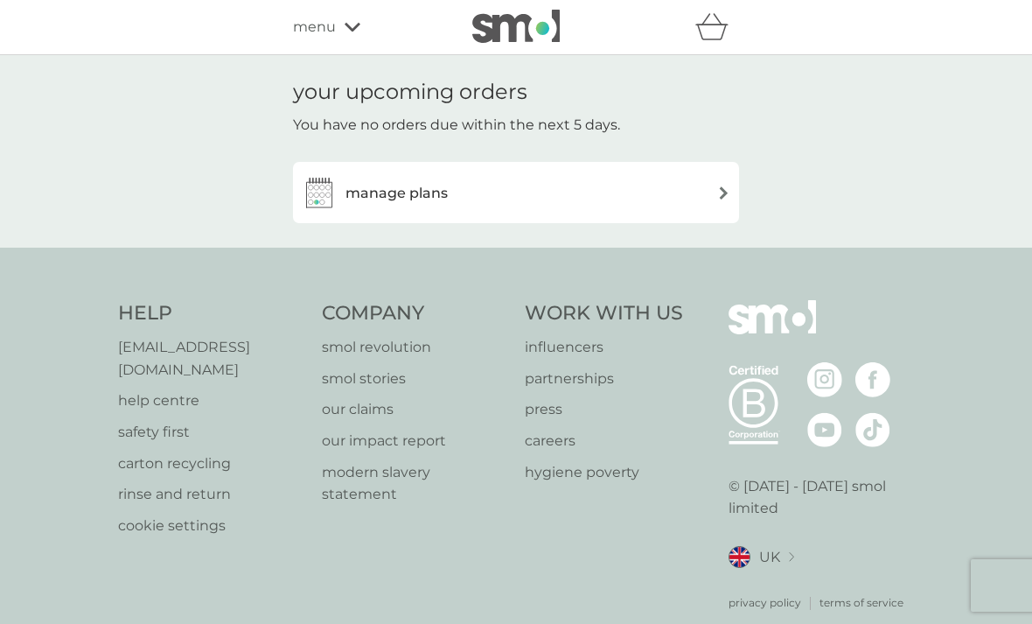
click at [637, 202] on div "manage plans" at bounding box center [516, 192] width 429 height 35
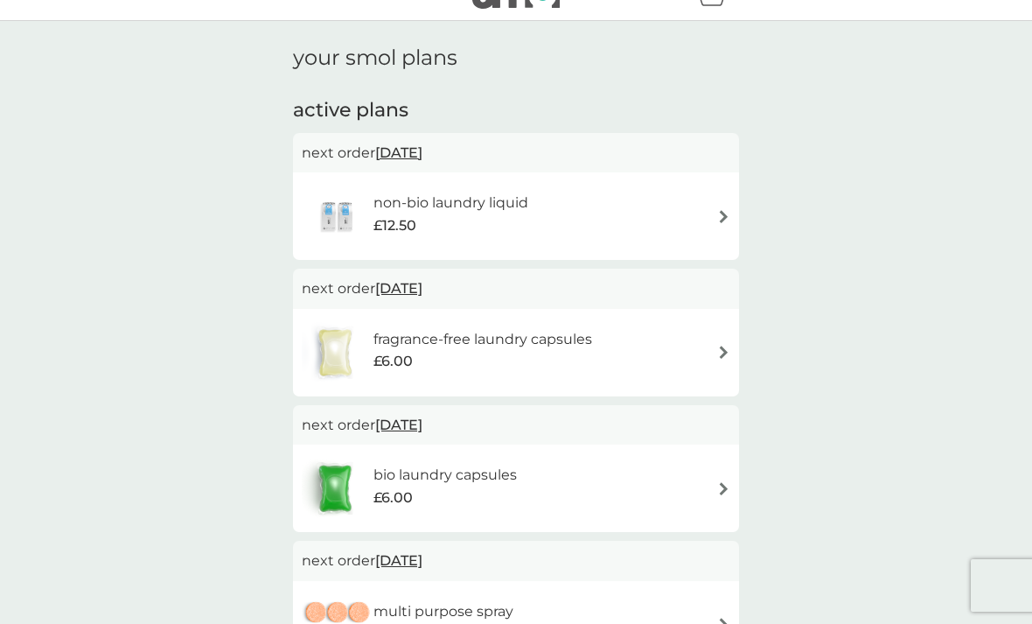
scroll to position [38, 0]
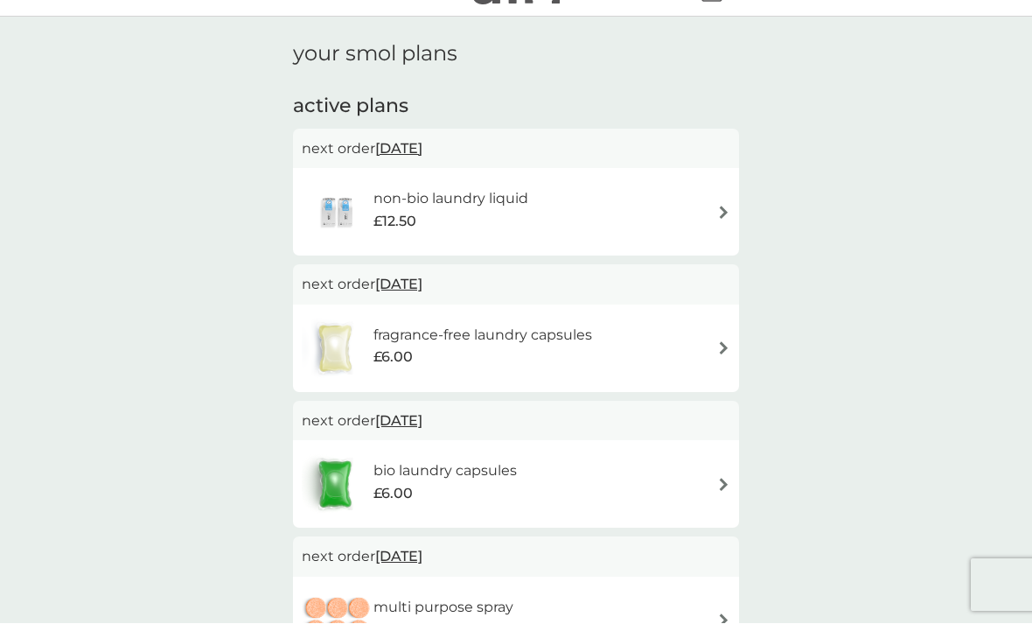
click at [707, 208] on div "non-bio laundry liquid £12.50" at bounding box center [516, 212] width 429 height 61
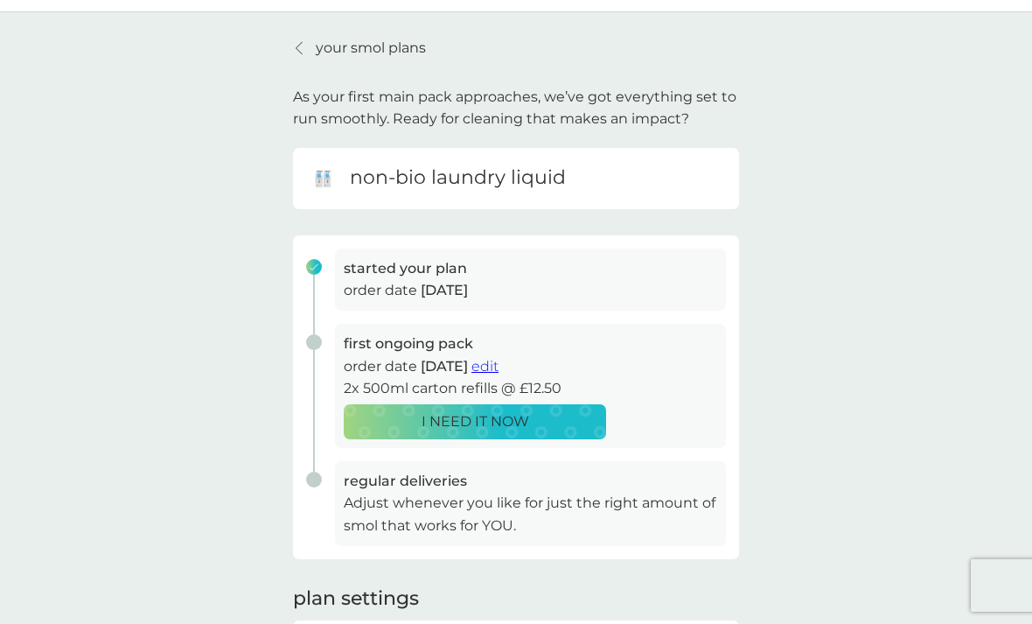
scroll to position [46, 0]
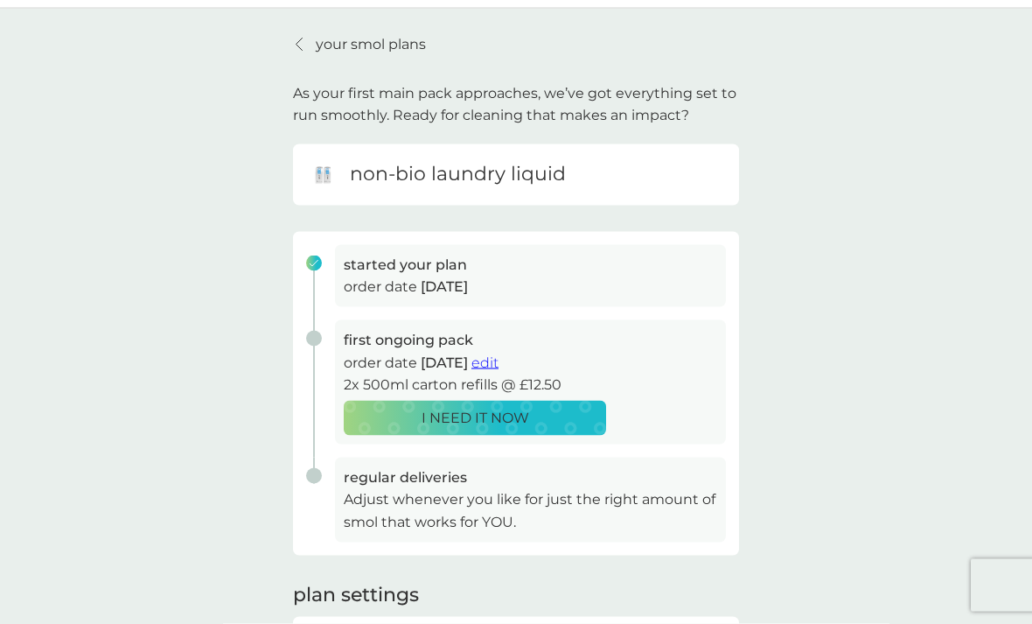
click at [499, 360] on span "edit" at bounding box center [485, 362] width 27 height 17
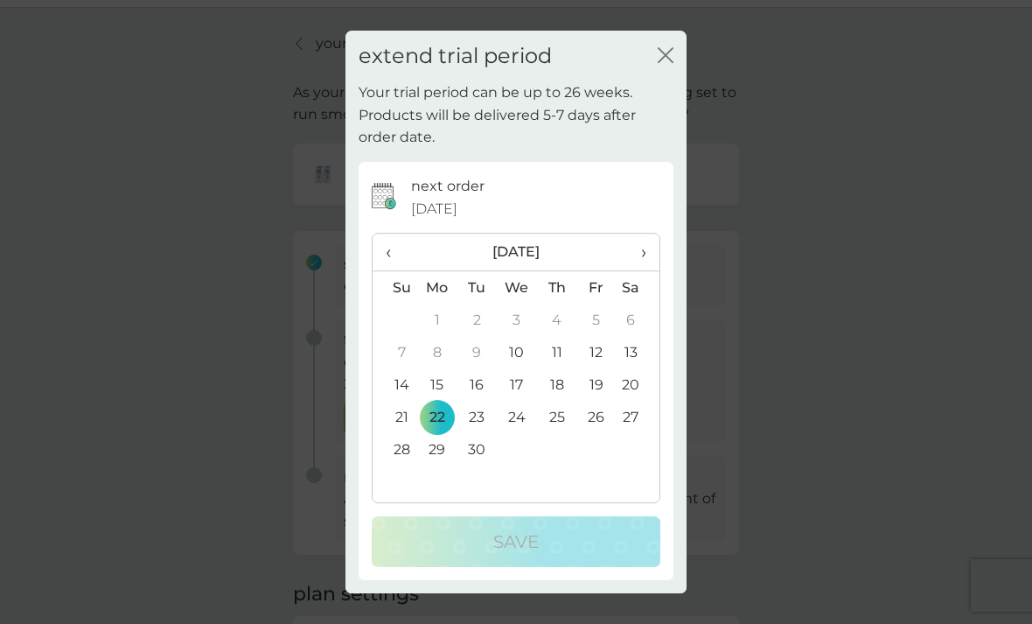
click at [653, 271] on th "›" at bounding box center [638, 253] width 44 height 38
click at [652, 271] on th "›" at bounding box center [638, 253] width 44 height 38
click at [648, 271] on th "›" at bounding box center [638, 253] width 44 height 38
click at [643, 270] on span "›" at bounding box center [637, 252] width 17 height 37
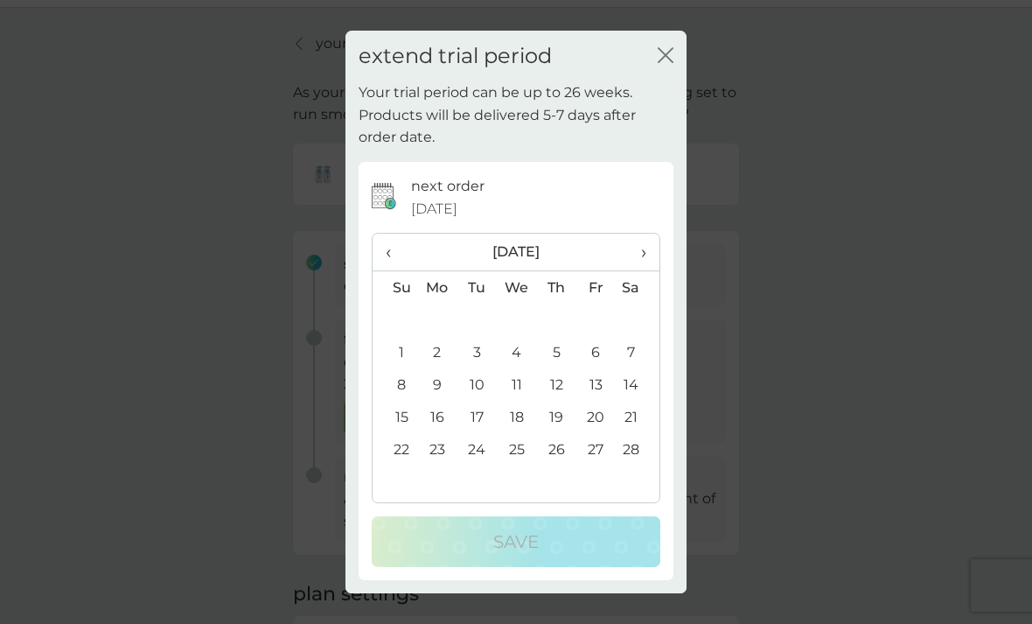
click at [638, 270] on span "›" at bounding box center [637, 252] width 17 height 37
click at [482, 401] on td "10" at bounding box center [477, 384] width 39 height 32
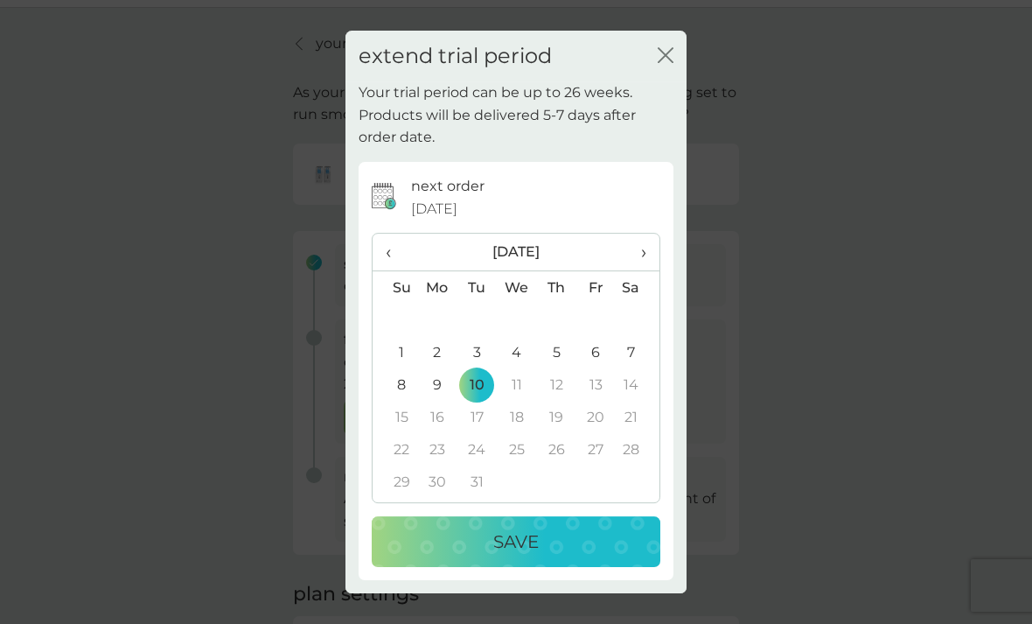
click at [543, 555] on div "Save" at bounding box center [516, 541] width 254 height 28
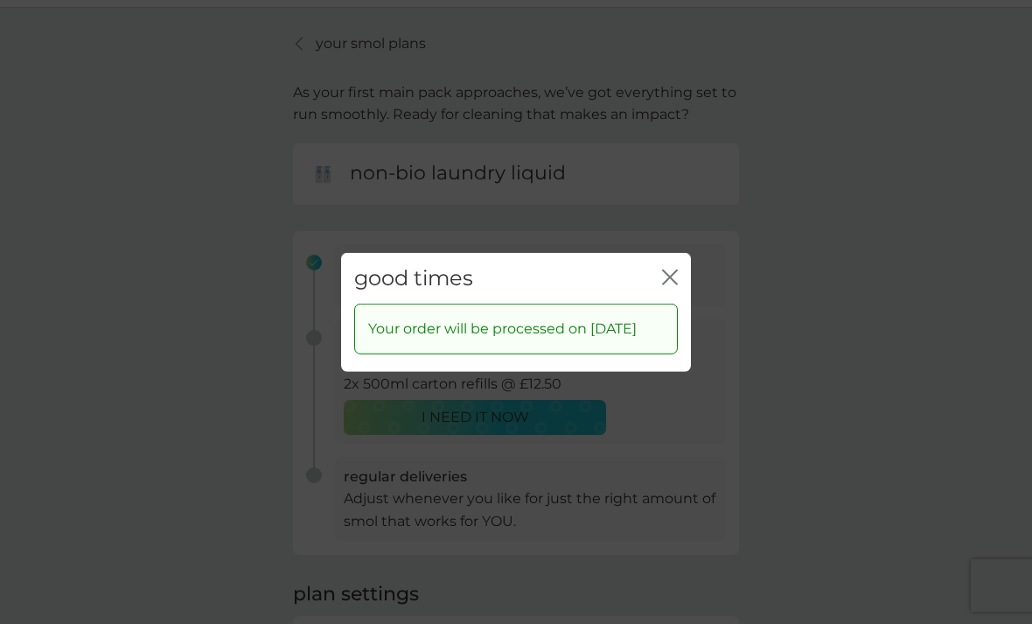
click at [674, 284] on icon "close" at bounding box center [670, 277] width 16 height 16
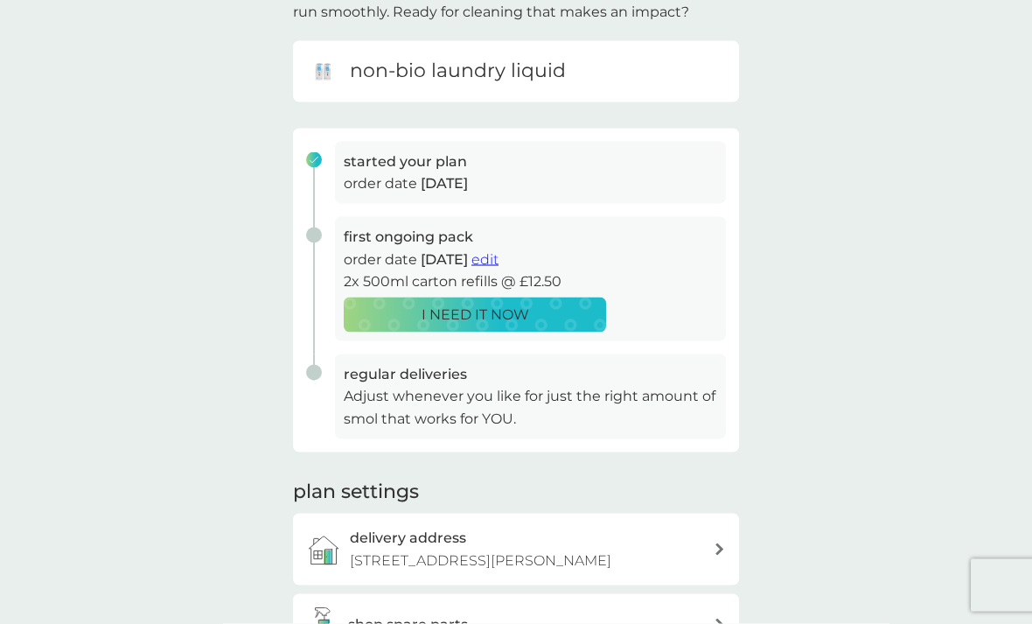
scroll to position [0, 0]
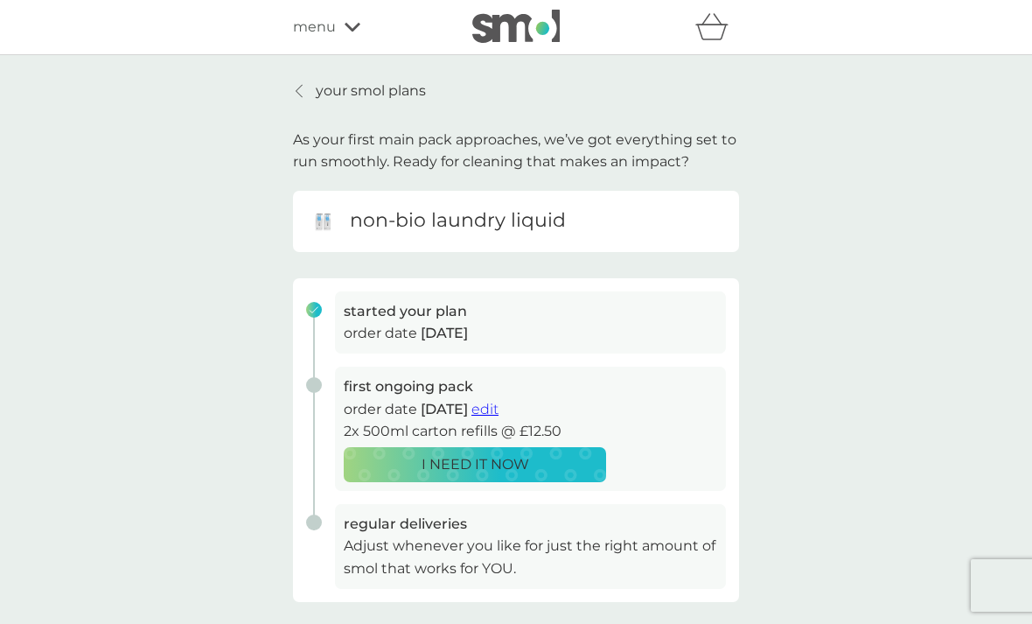
click at [393, 100] on p "your smol plans" at bounding box center [371, 91] width 110 height 23
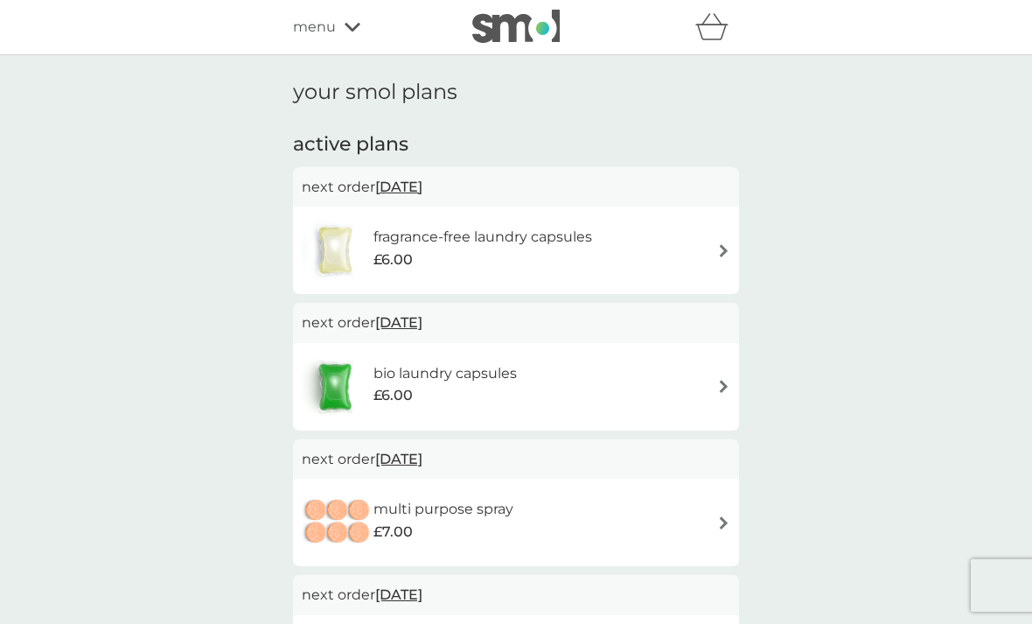
click at [423, 185] on span "22 Sep 2025" at bounding box center [398, 187] width 47 height 34
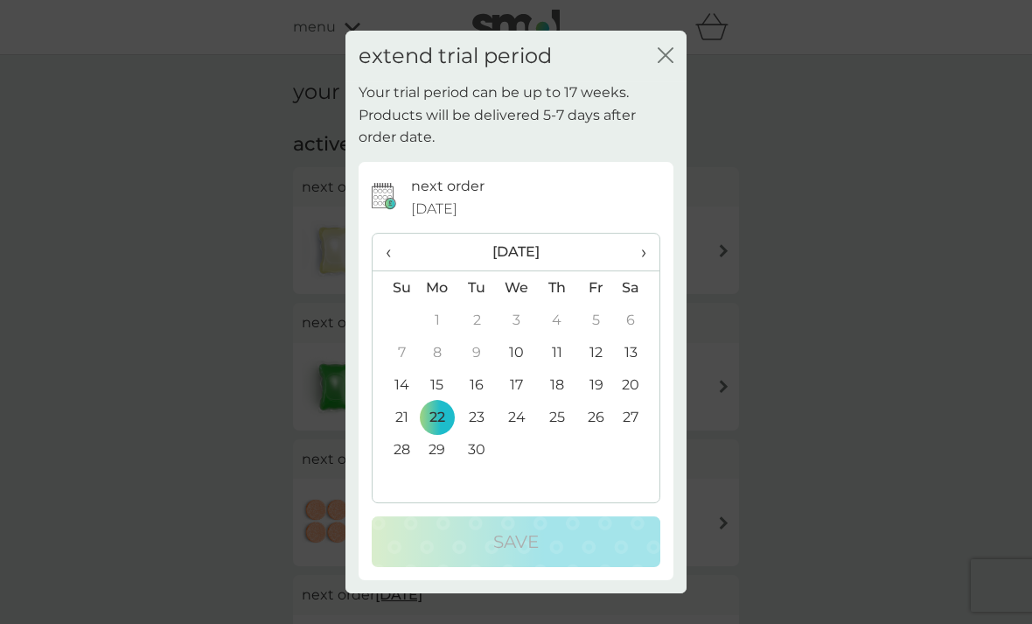
click at [647, 254] on th "›" at bounding box center [638, 253] width 44 height 38
click at [647, 253] on th "›" at bounding box center [638, 253] width 44 height 38
click at [646, 250] on span "›" at bounding box center [637, 252] width 17 height 37
click at [645, 256] on span "›" at bounding box center [637, 252] width 17 height 37
click at [492, 339] on td "6" at bounding box center [477, 352] width 39 height 32
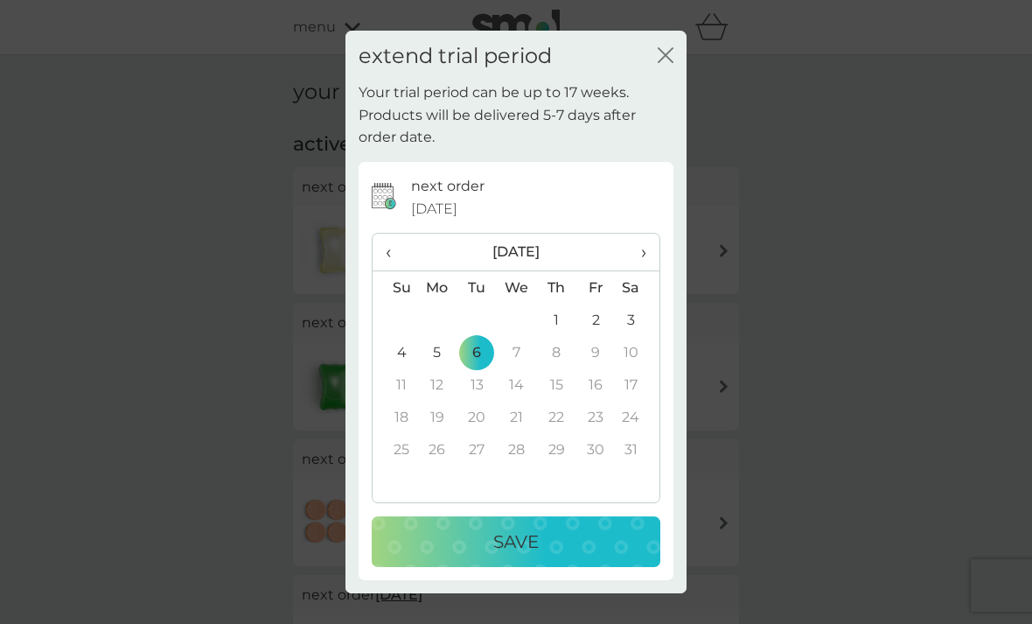
click at [487, 522] on button "Save" at bounding box center [516, 541] width 289 height 51
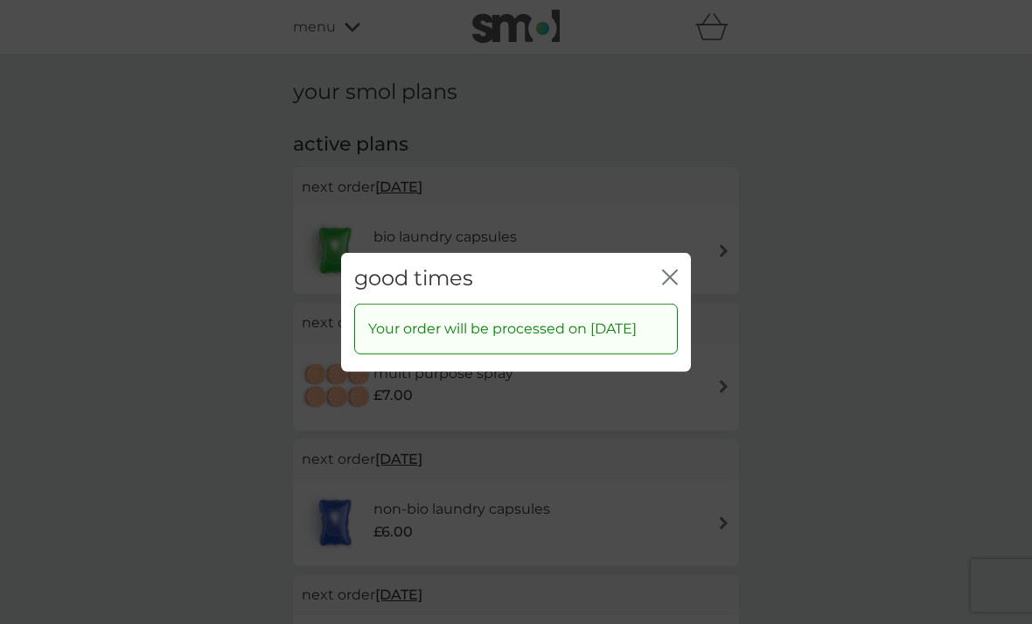
click at [662, 269] on icon "close" at bounding box center [670, 277] width 16 height 16
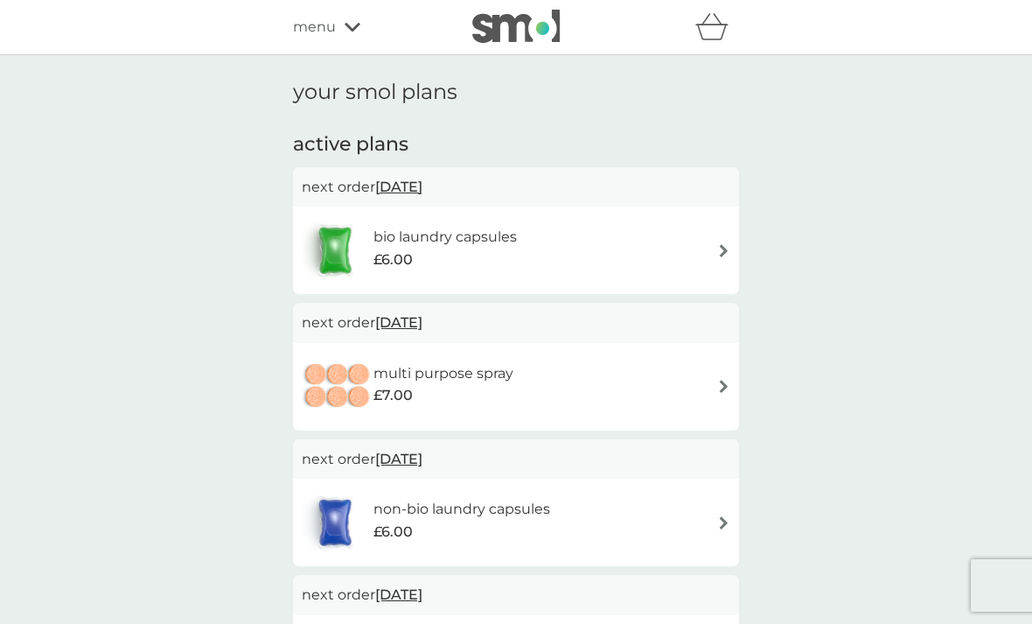
click at [423, 189] on span "22 Sep 2025" at bounding box center [398, 187] width 47 height 34
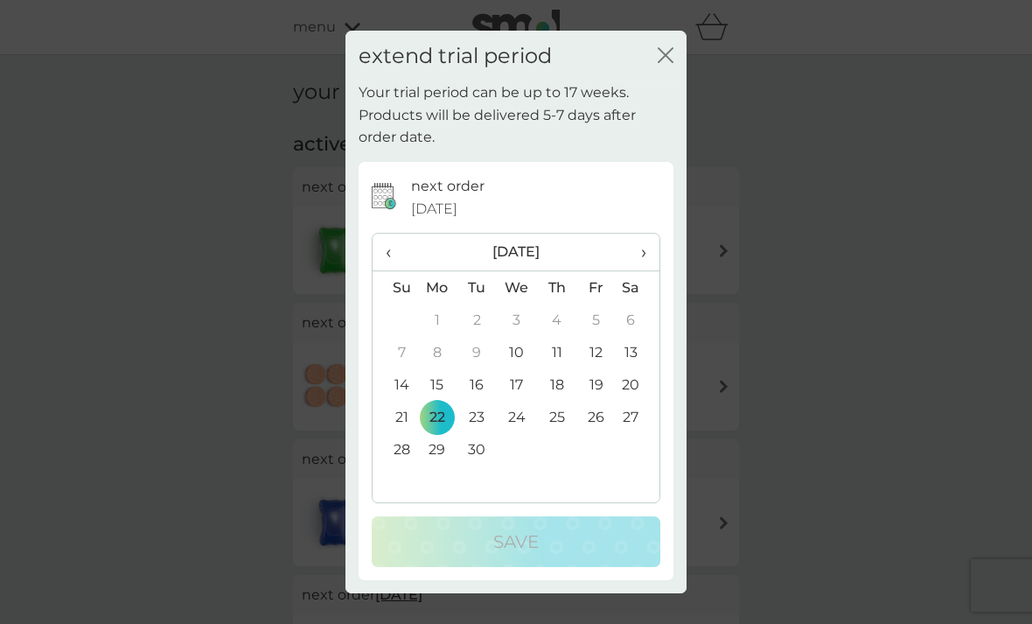
click at [645, 252] on span "›" at bounding box center [637, 252] width 17 height 37
click at [639, 260] on span "›" at bounding box center [637, 252] width 17 height 37
click at [637, 256] on span "›" at bounding box center [637, 252] width 17 height 37
click at [636, 261] on span "›" at bounding box center [637, 252] width 17 height 37
click at [486, 351] on td "6" at bounding box center [477, 352] width 39 height 32
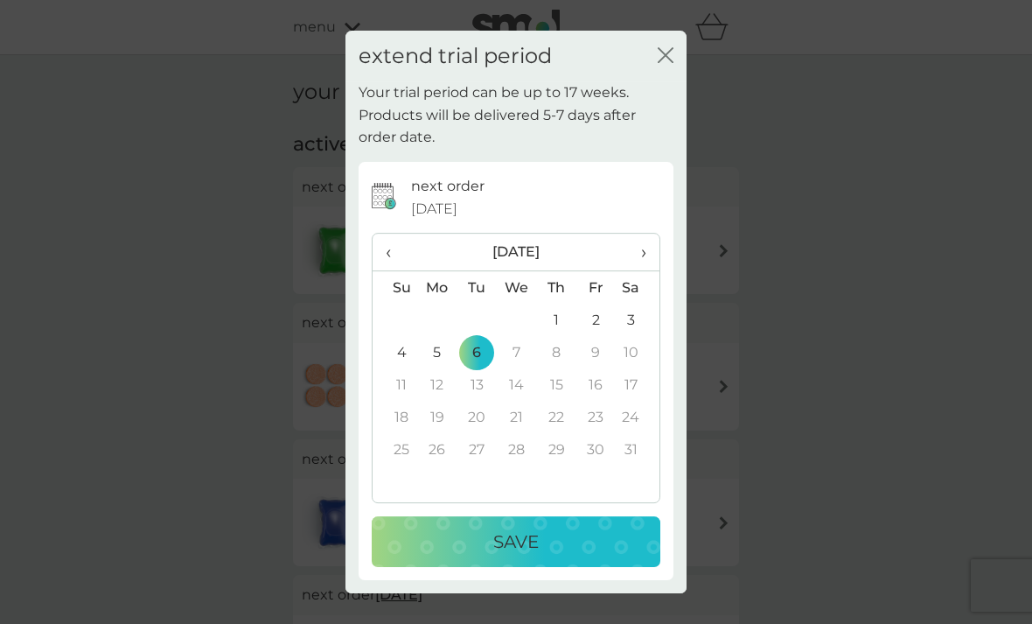
click at [480, 530] on div "Save" at bounding box center [516, 541] width 254 height 28
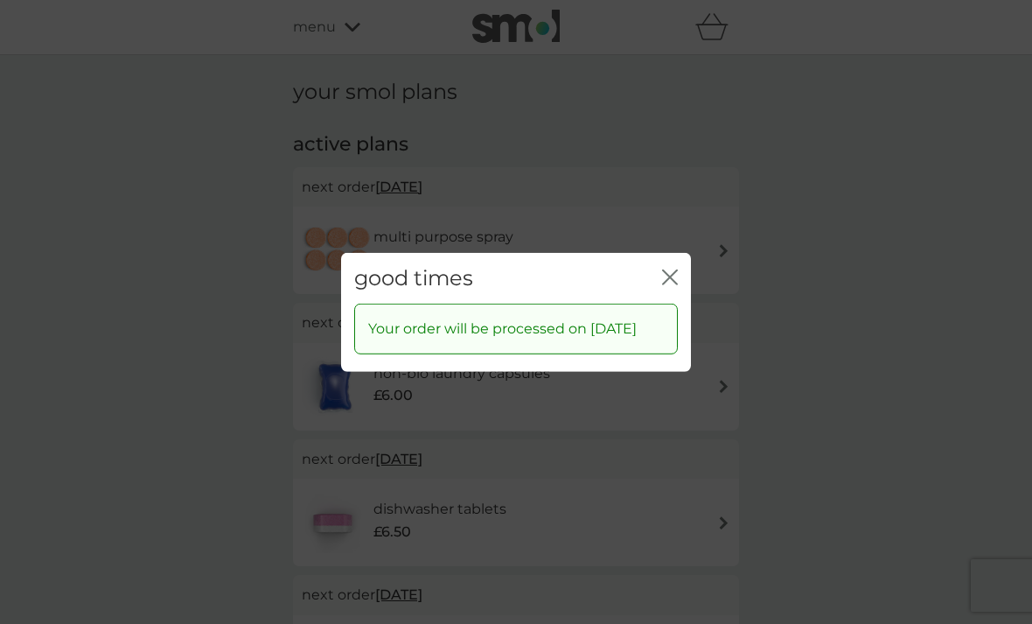
click at [677, 265] on div "close" at bounding box center [670, 277] width 16 height 25
click at [664, 272] on icon "close" at bounding box center [666, 276] width 7 height 14
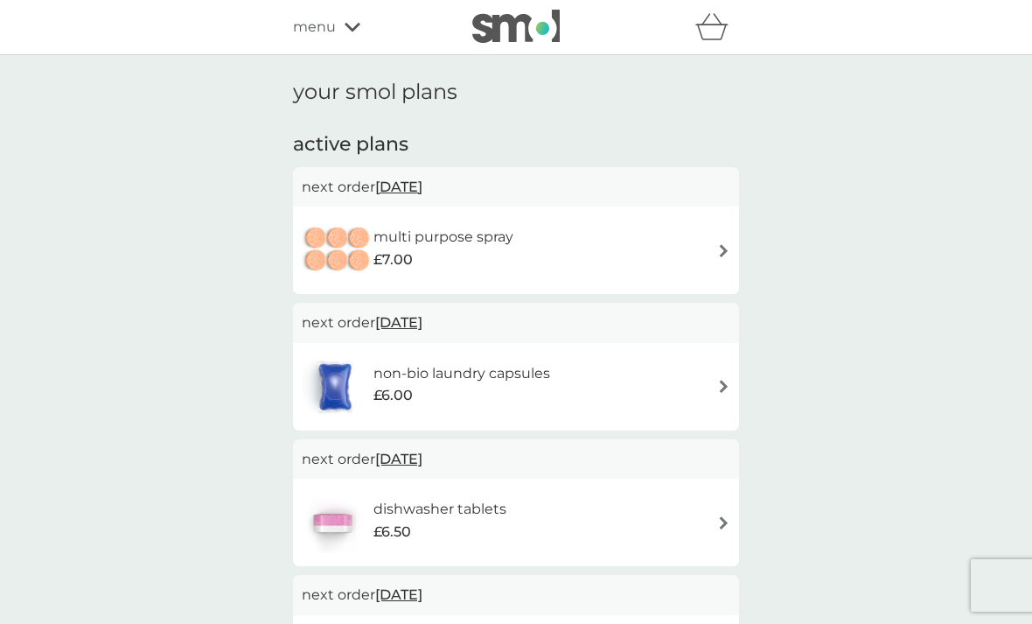
click at [423, 188] on span "23 Sep 2025" at bounding box center [398, 187] width 47 height 34
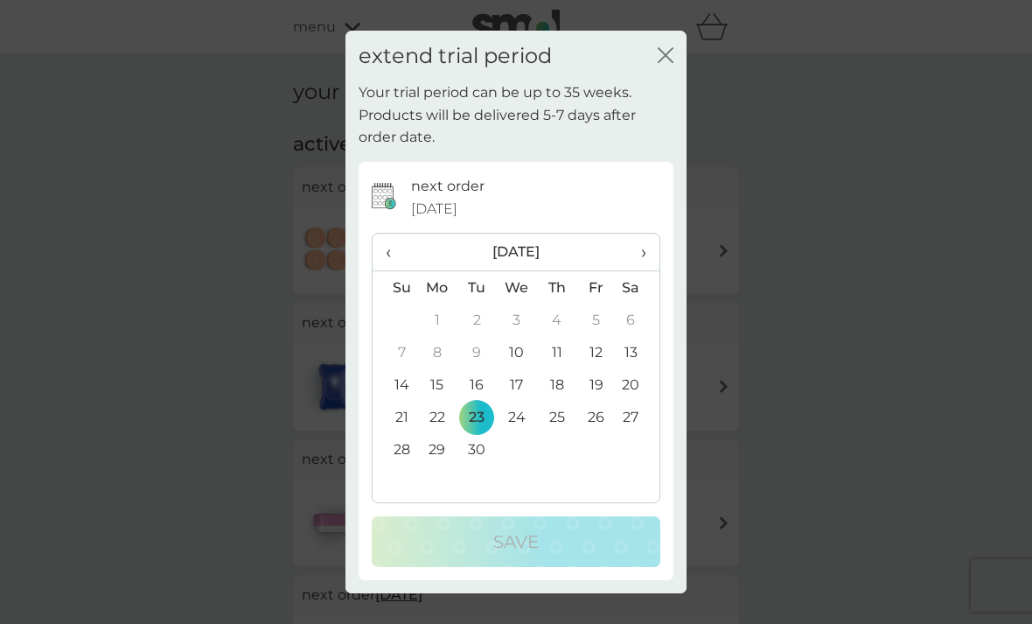
click at [645, 243] on span "›" at bounding box center [637, 252] width 17 height 37
click at [645, 244] on span "›" at bounding box center [637, 252] width 17 height 37
click at [645, 248] on span "›" at bounding box center [637, 252] width 17 height 37
click at [646, 244] on span "›" at bounding box center [637, 252] width 17 height 37
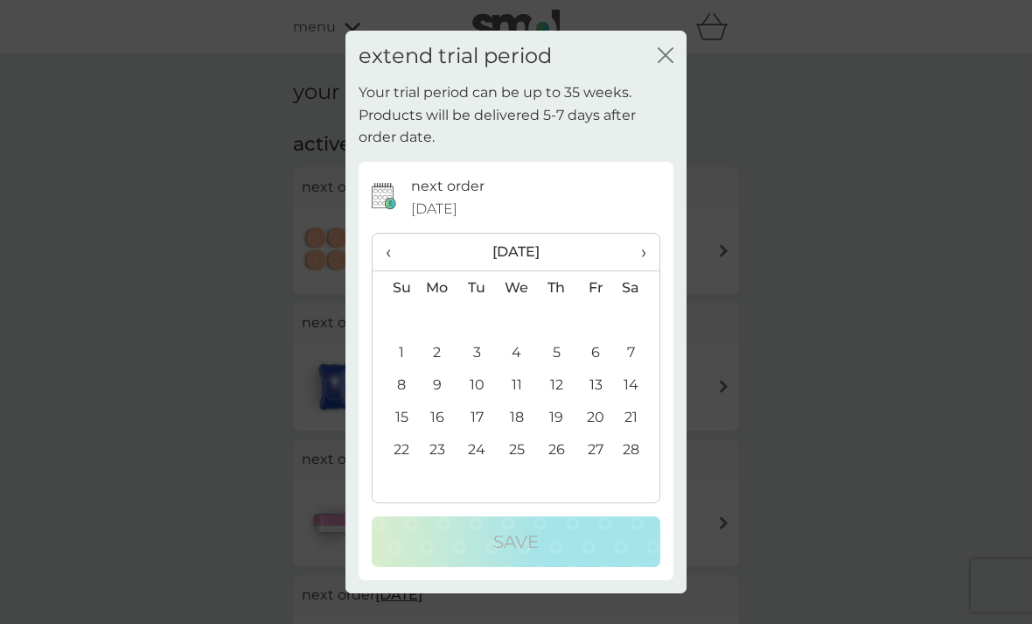
click at [646, 245] on span "›" at bounding box center [637, 252] width 17 height 37
click at [647, 244] on th "›" at bounding box center [638, 253] width 44 height 38
click at [444, 354] on td "6" at bounding box center [437, 352] width 40 height 32
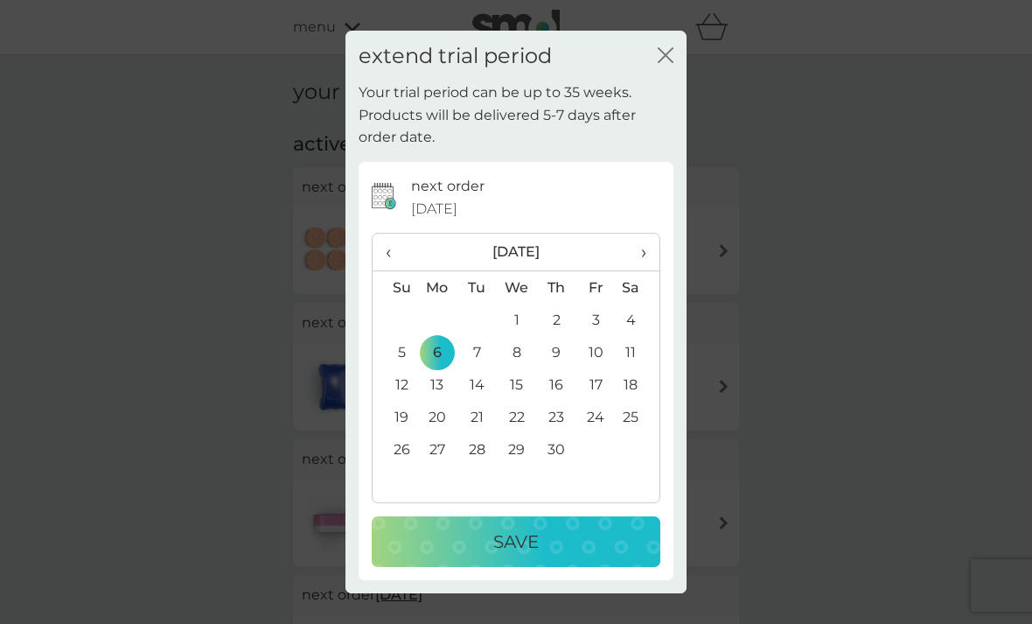
click at [432, 533] on div "Save" at bounding box center [516, 541] width 254 height 28
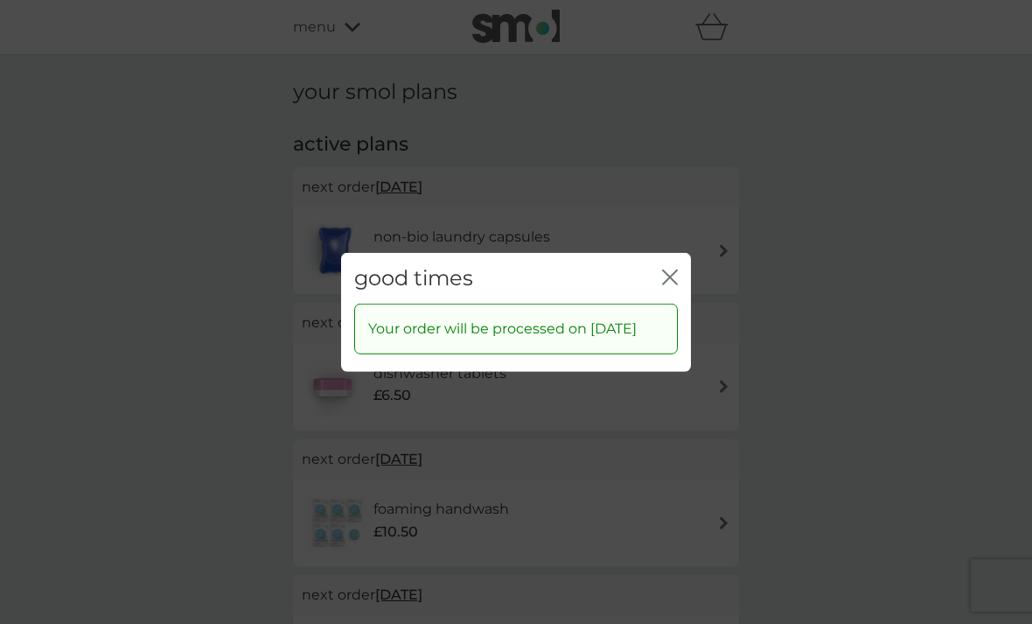
click at [672, 269] on icon "close" at bounding box center [673, 276] width 7 height 14
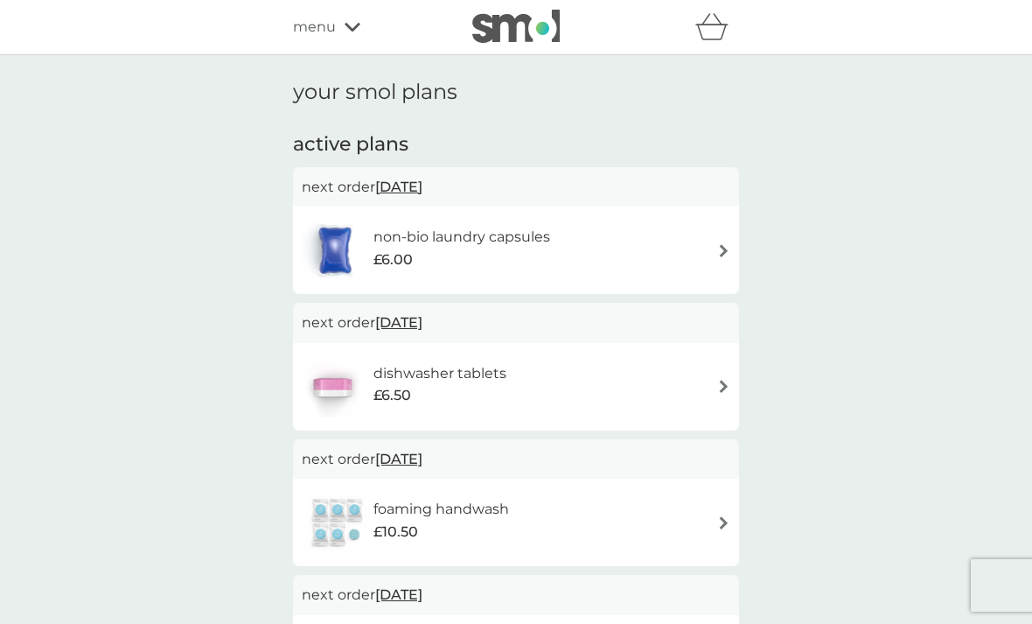
click at [569, 241] on div "non-bio laundry capsules £6.00" at bounding box center [516, 250] width 429 height 61
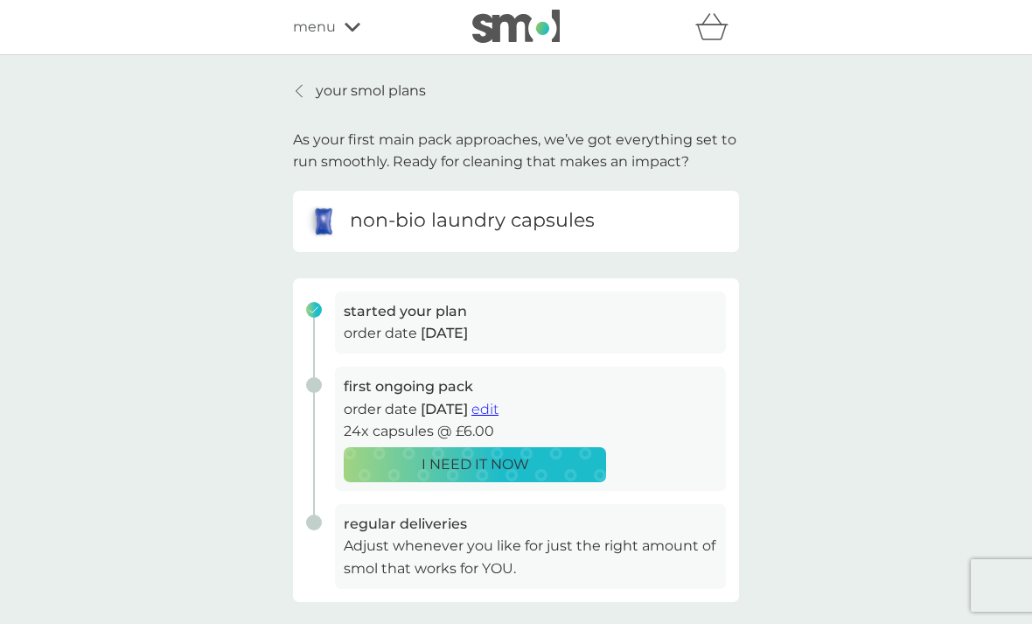
click at [413, 100] on p "your smol plans" at bounding box center [371, 91] width 110 height 23
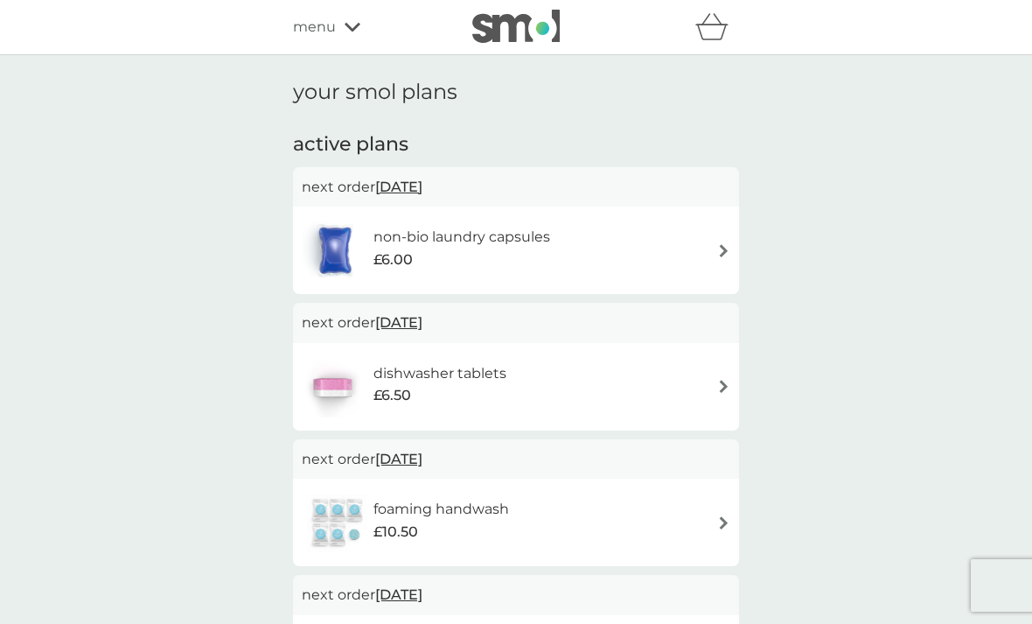
click at [421, 185] on span "23 Sep 2025" at bounding box center [398, 187] width 47 height 34
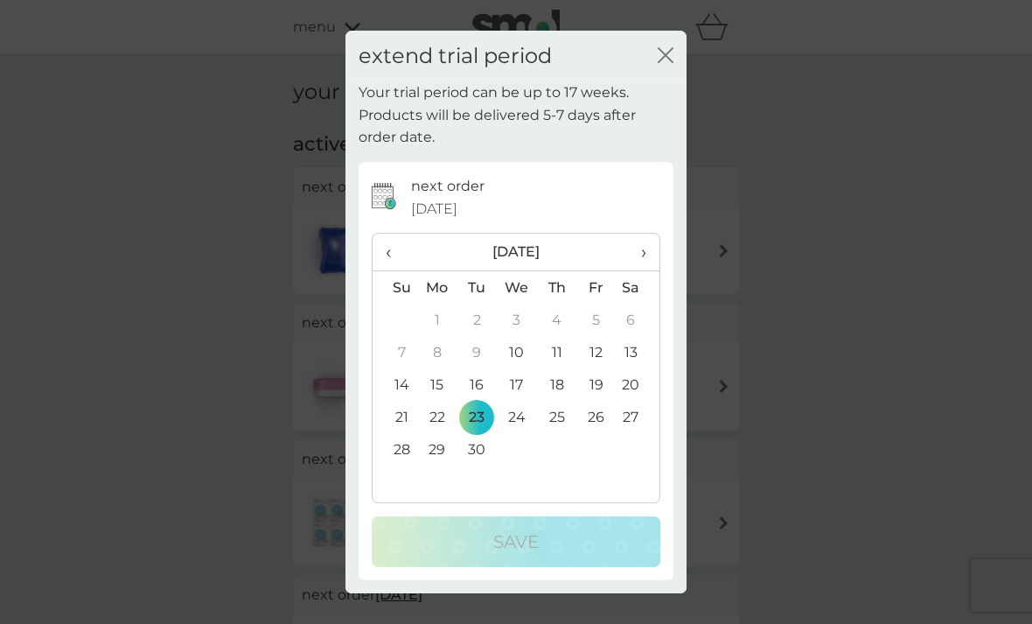
click at [642, 255] on span "›" at bounding box center [637, 252] width 17 height 37
click at [642, 254] on span "›" at bounding box center [637, 252] width 17 height 37
click at [639, 246] on span "›" at bounding box center [637, 252] width 17 height 37
click at [638, 245] on span "›" at bounding box center [637, 252] width 17 height 37
click at [483, 353] on td "6" at bounding box center [477, 352] width 39 height 32
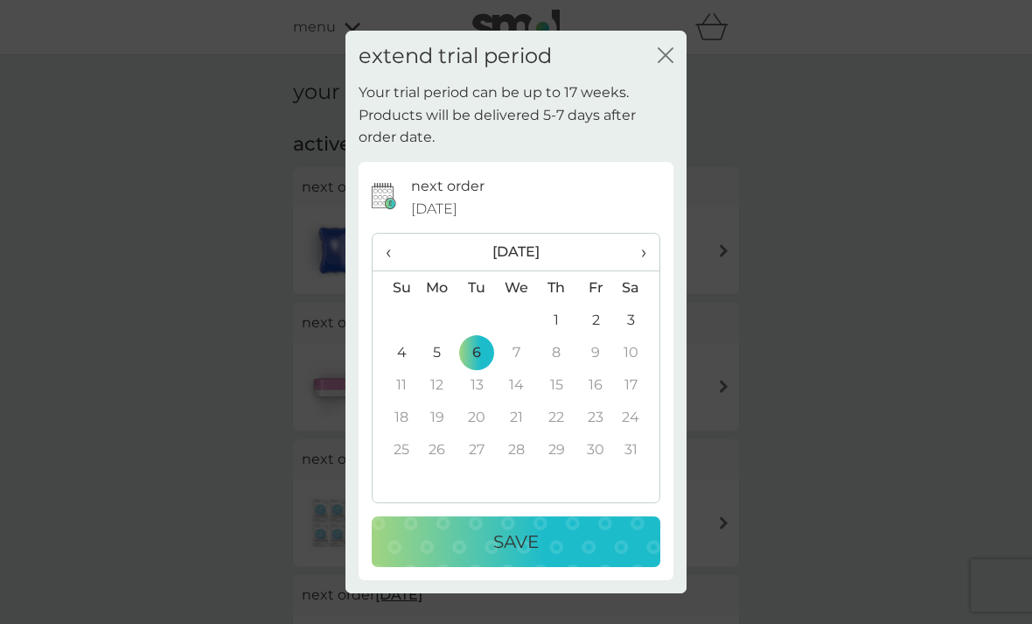
click at [528, 531] on p "Save" at bounding box center [515, 541] width 45 height 28
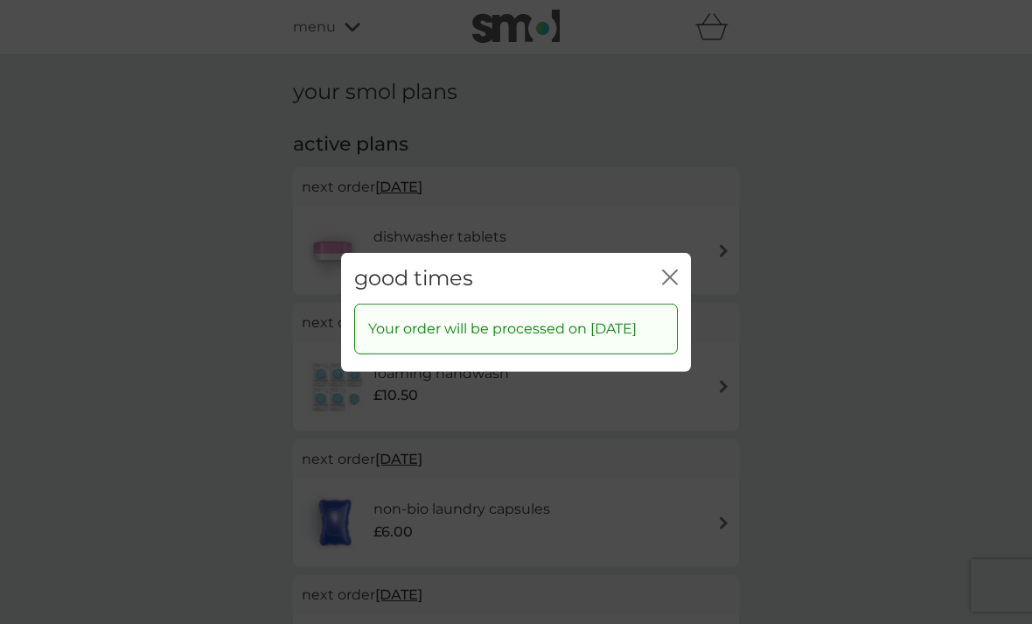
click at [667, 271] on icon "close" at bounding box center [670, 277] width 16 height 16
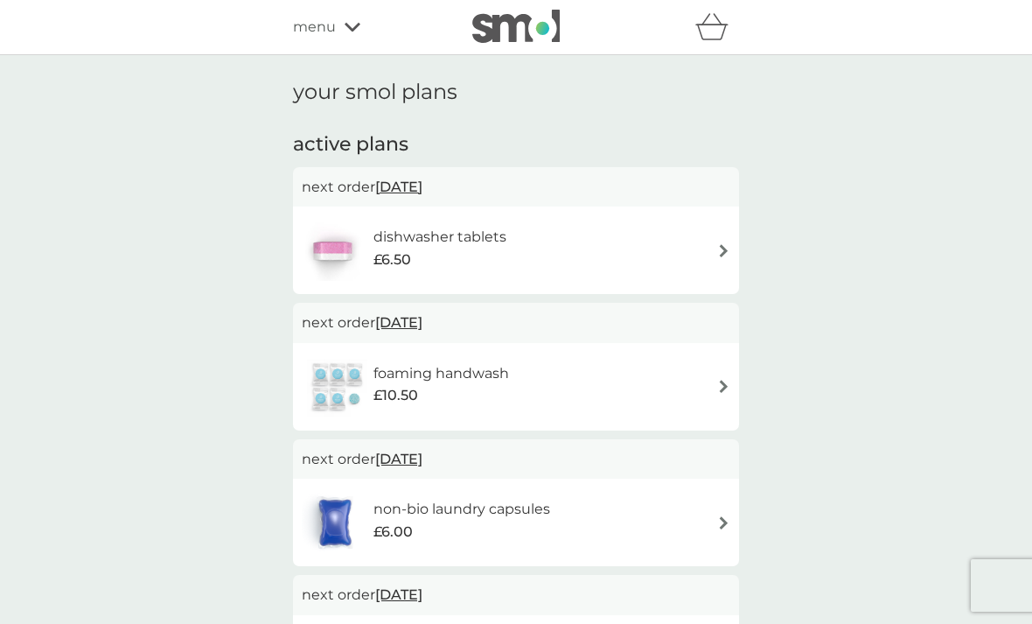
click at [423, 193] on span "23 Sep 2025" at bounding box center [398, 187] width 47 height 34
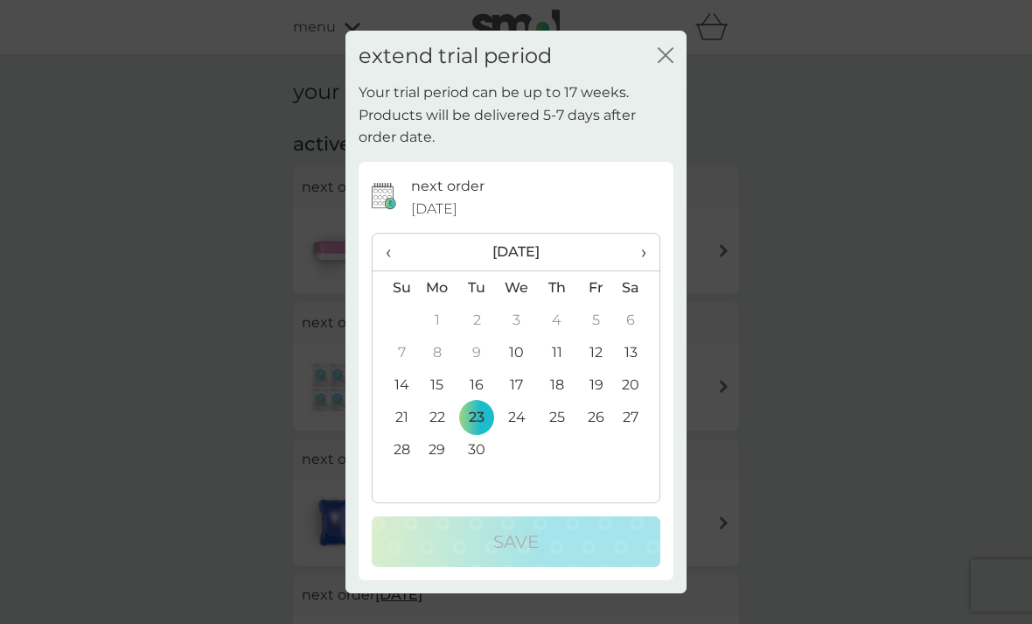
click at [638, 255] on span "›" at bounding box center [637, 252] width 17 height 37
click at [635, 250] on span "›" at bounding box center [637, 252] width 17 height 37
click at [641, 241] on span "›" at bounding box center [637, 252] width 17 height 37
click at [479, 340] on td "6" at bounding box center [477, 352] width 39 height 32
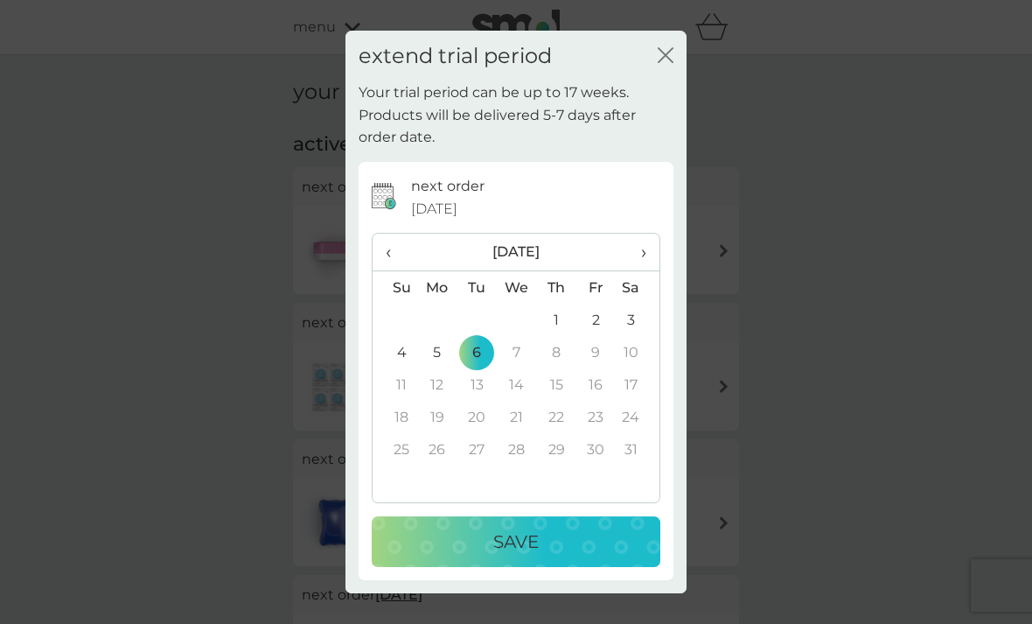
click at [510, 531] on p "Save" at bounding box center [515, 541] width 45 height 28
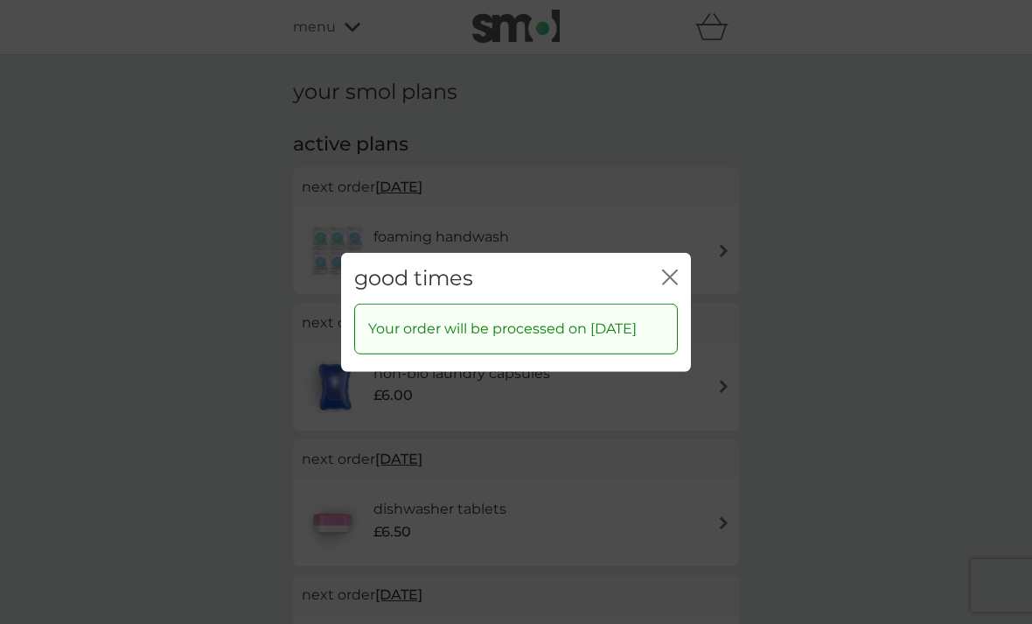
click at [673, 269] on icon "close" at bounding box center [670, 277] width 16 height 16
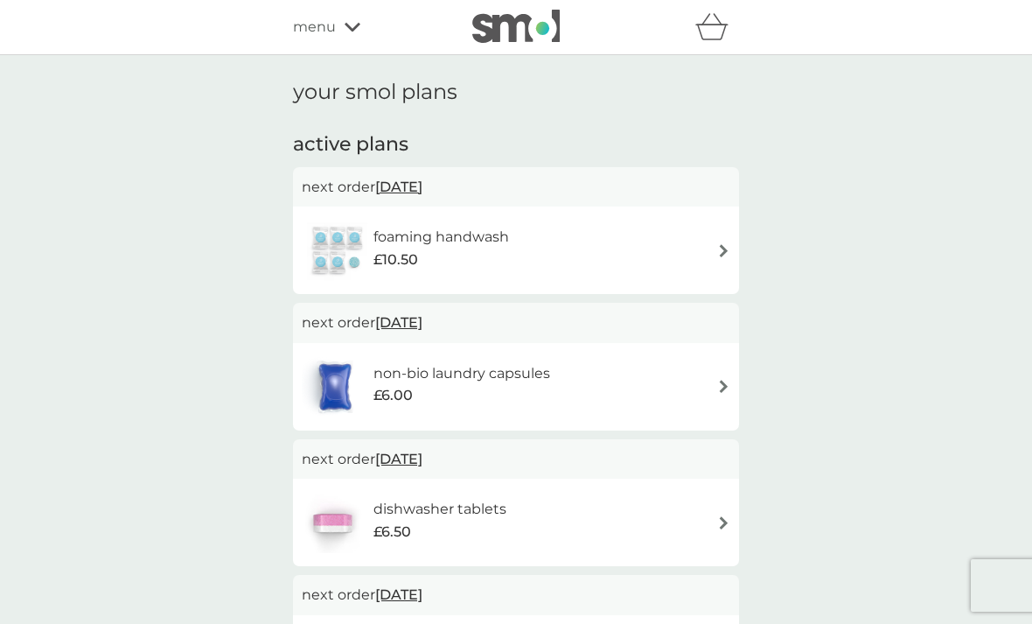
click at [423, 192] on span "23 Sep 2025" at bounding box center [398, 187] width 47 height 34
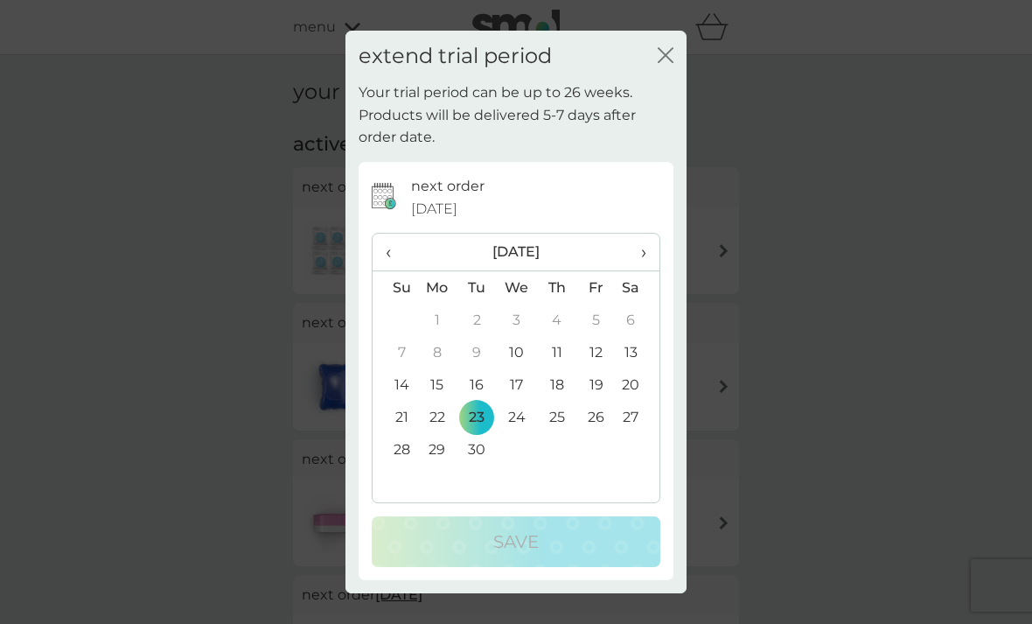
click at [643, 241] on span "›" at bounding box center [637, 252] width 17 height 37
click at [642, 241] on span "›" at bounding box center [637, 252] width 17 height 37
click at [641, 244] on span "›" at bounding box center [637, 252] width 17 height 37
click at [637, 252] on span "›" at bounding box center [637, 252] width 17 height 37
click at [526, 356] on td "7" at bounding box center [517, 352] width 40 height 32
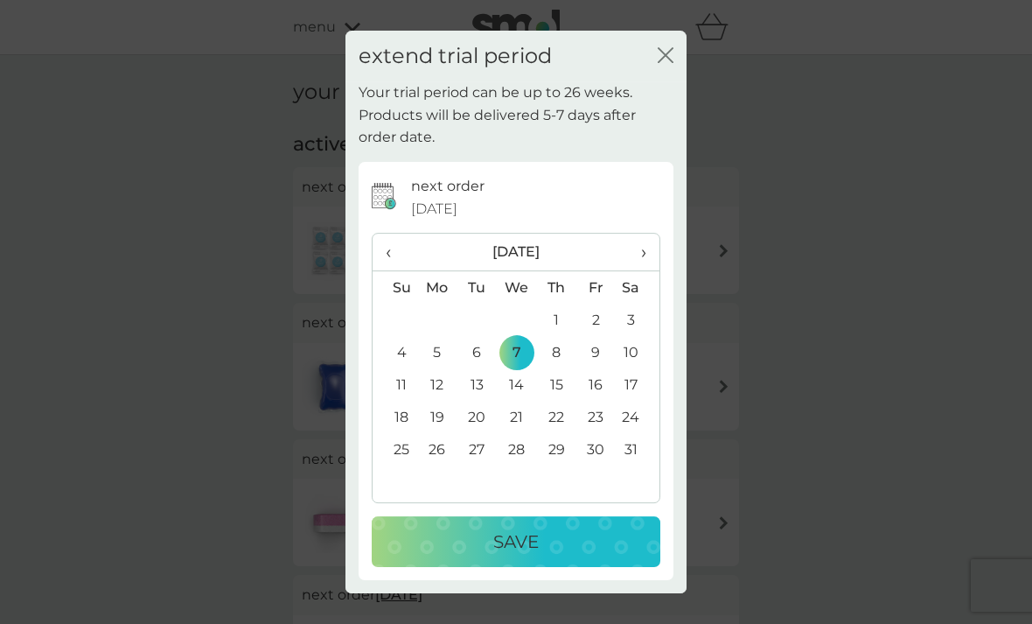
click at [510, 539] on p "Save" at bounding box center [515, 541] width 45 height 28
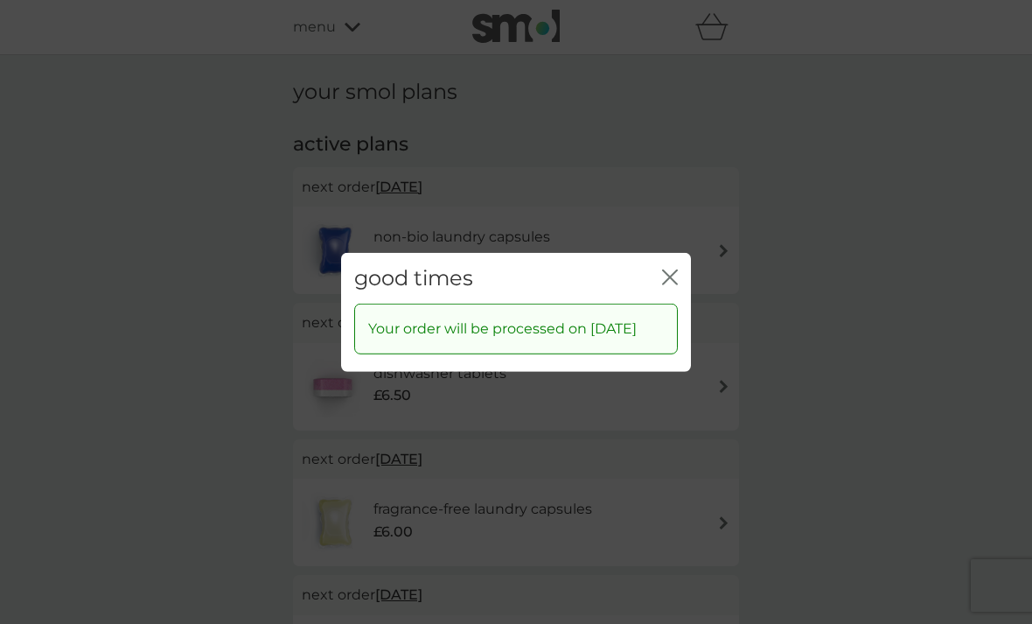
click at [675, 269] on icon "close" at bounding box center [670, 277] width 16 height 16
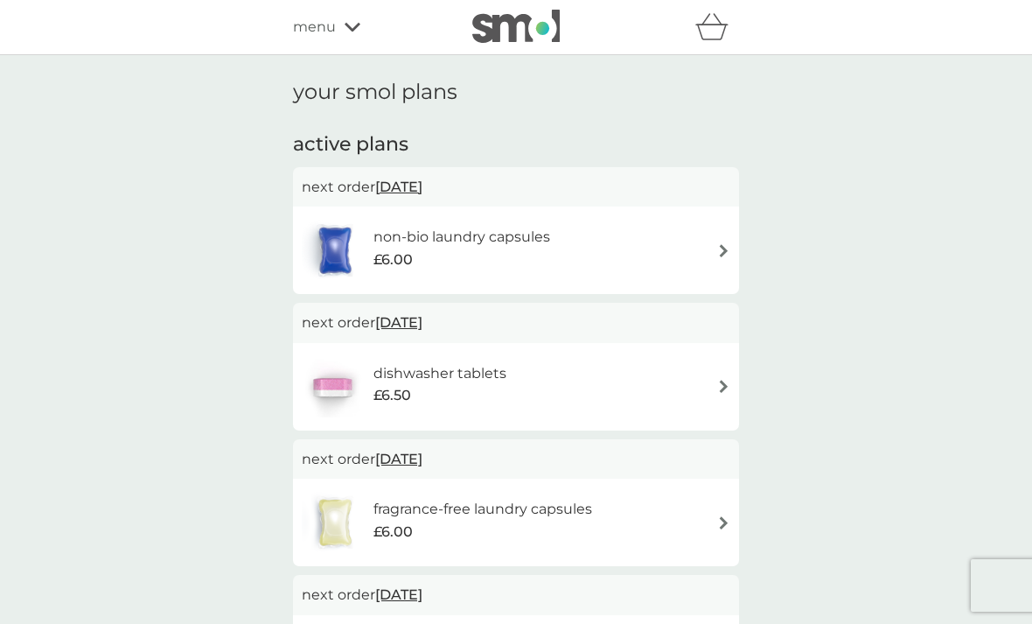
click at [345, 37] on div "menu" at bounding box center [367, 27] width 149 height 23
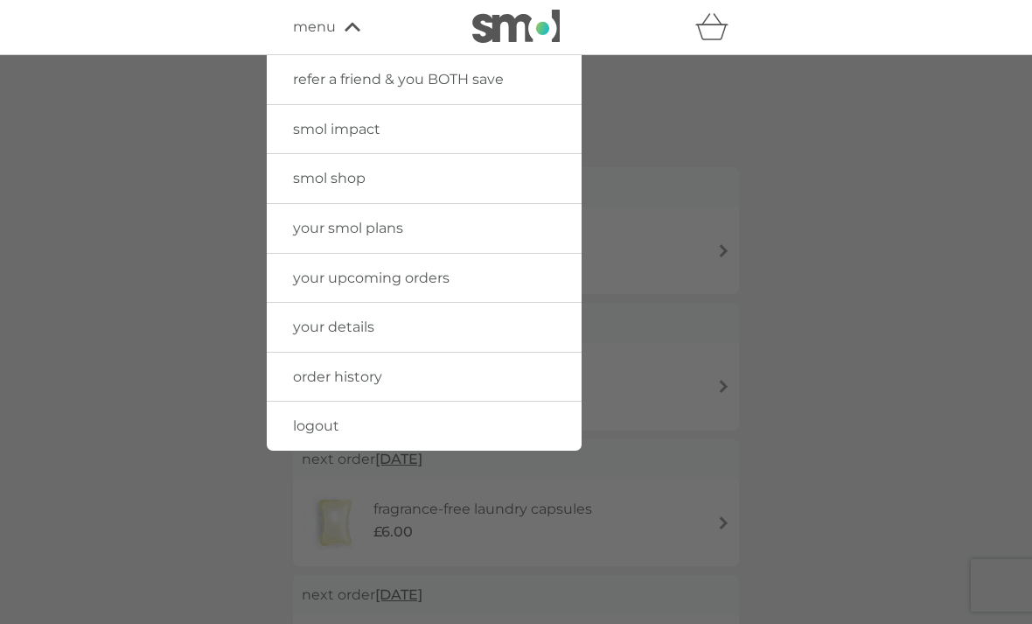
click at [770, 159] on div at bounding box center [516, 367] width 1032 height 624
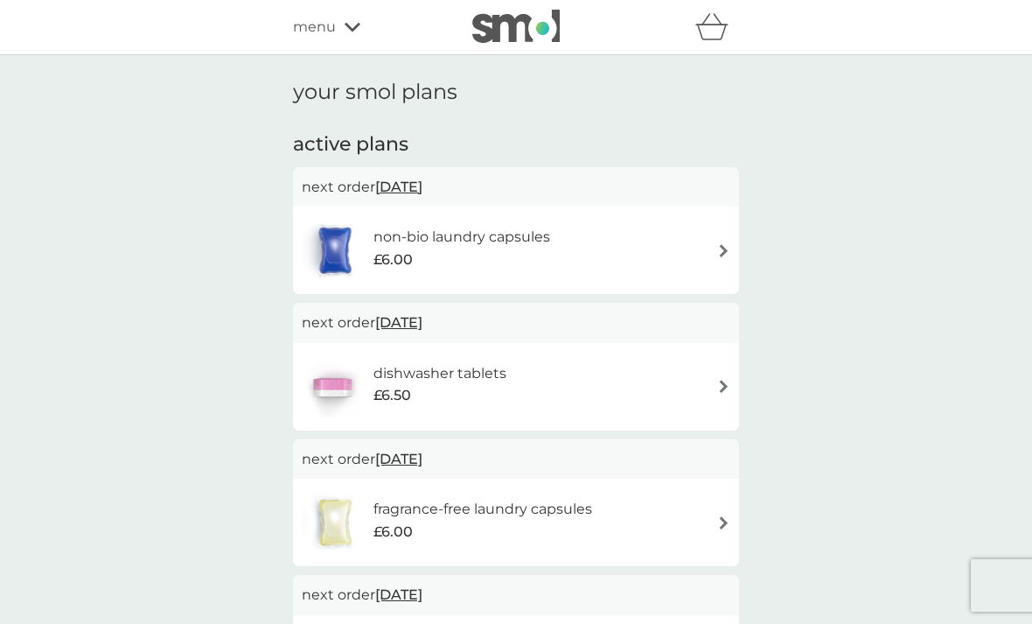
click at [525, 276] on div "non-bio laundry capsules £6.00" at bounding box center [435, 250] width 266 height 61
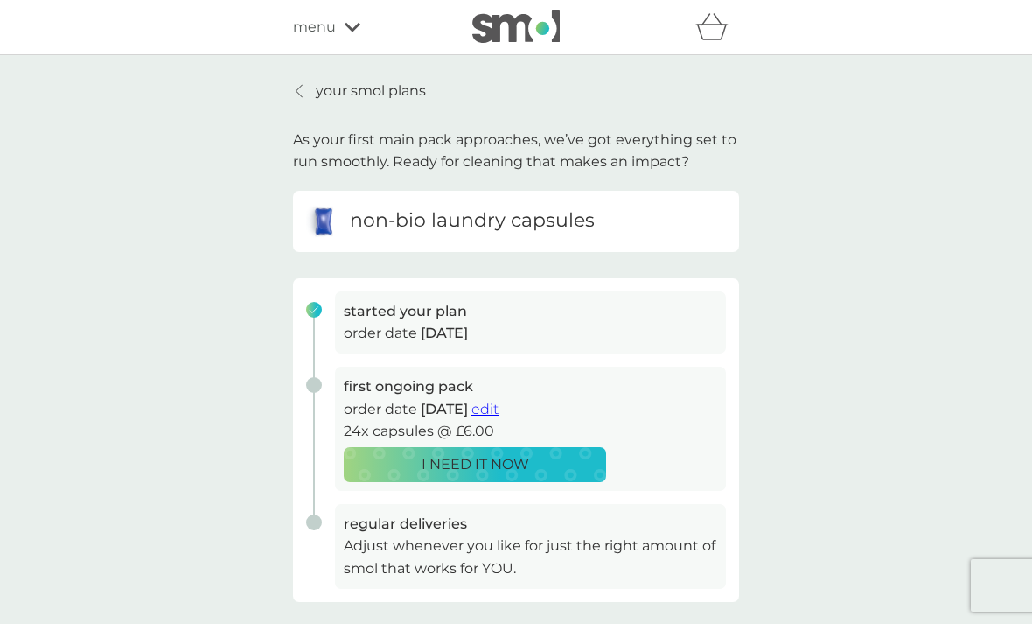
click at [393, 94] on p "your smol plans" at bounding box center [371, 91] width 110 height 23
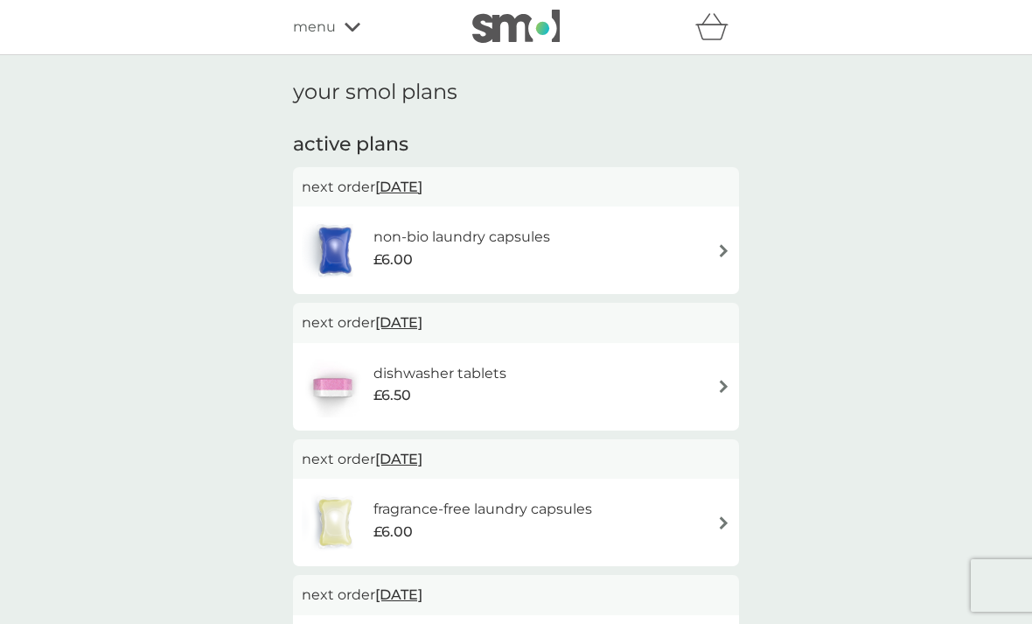
click at [357, 27] on icon at bounding box center [353, 27] width 16 height 9
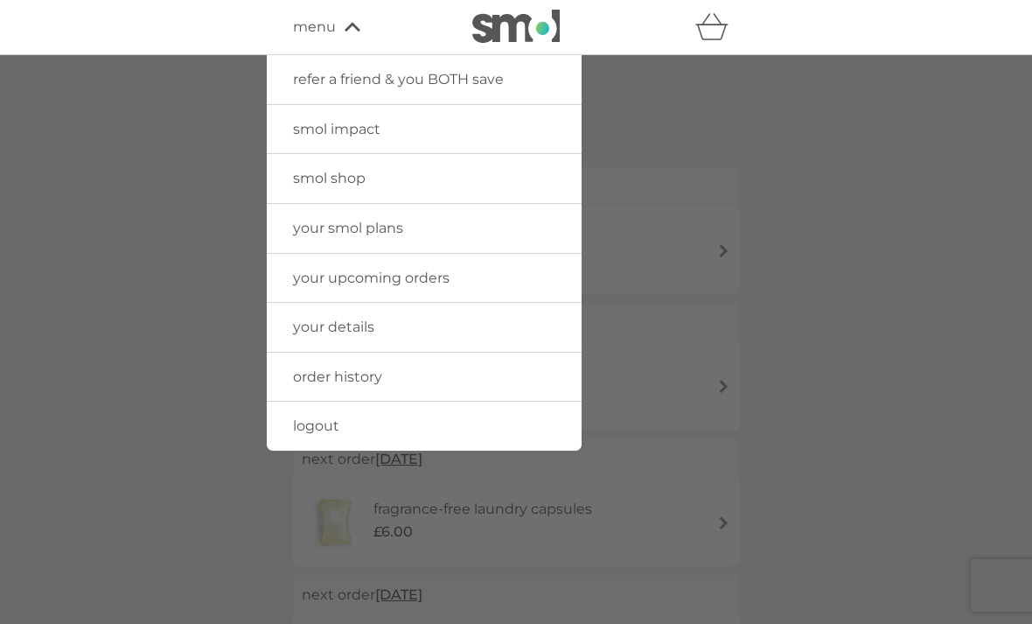
click at [465, 282] on link "your upcoming orders" at bounding box center [424, 278] width 315 height 49
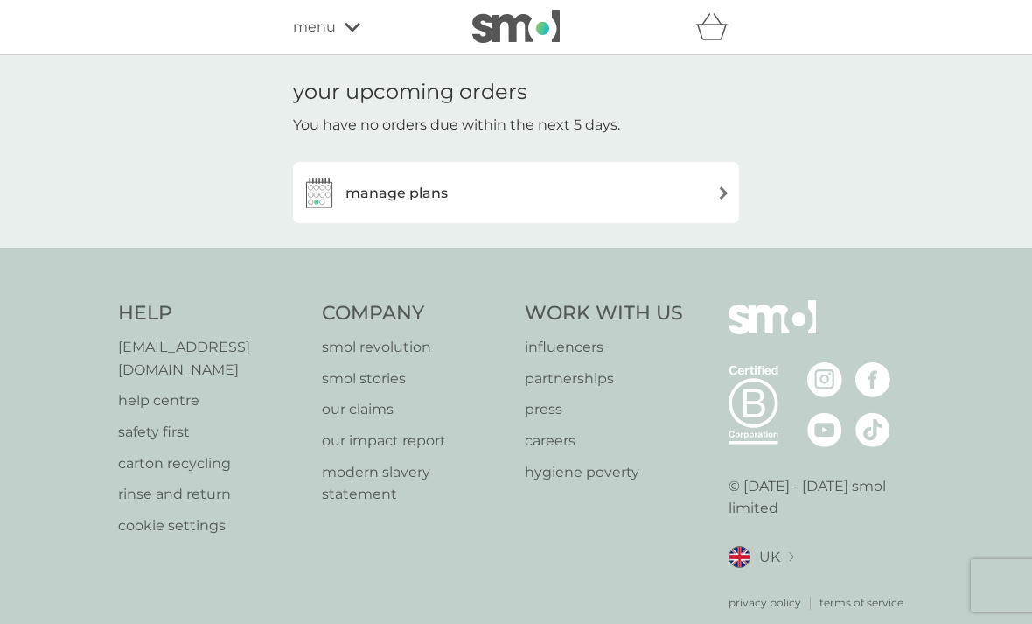
click at [646, 185] on div "manage plans" at bounding box center [516, 192] width 429 height 35
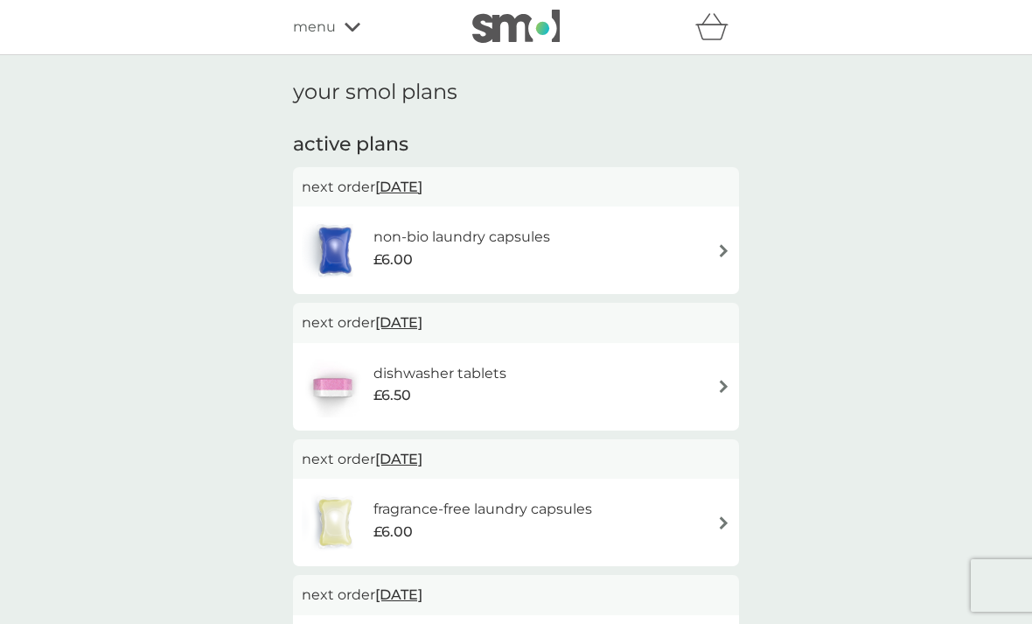
click at [501, 397] on div "£6.50" at bounding box center [440, 395] width 133 height 23
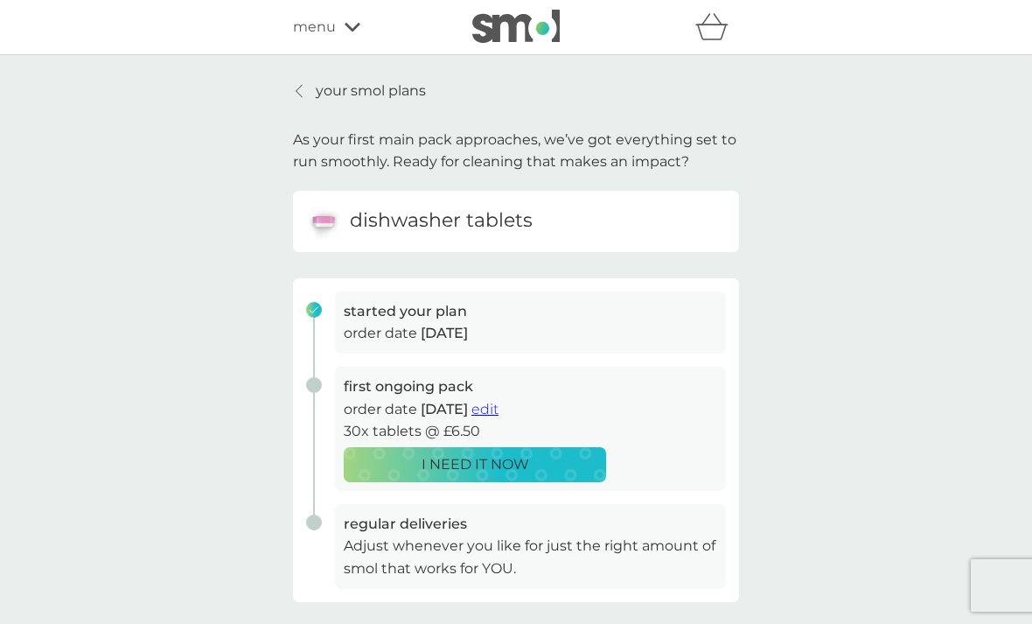
click at [378, 99] on p "your smol plans" at bounding box center [371, 91] width 110 height 23
